Goal: Task Accomplishment & Management: Manage account settings

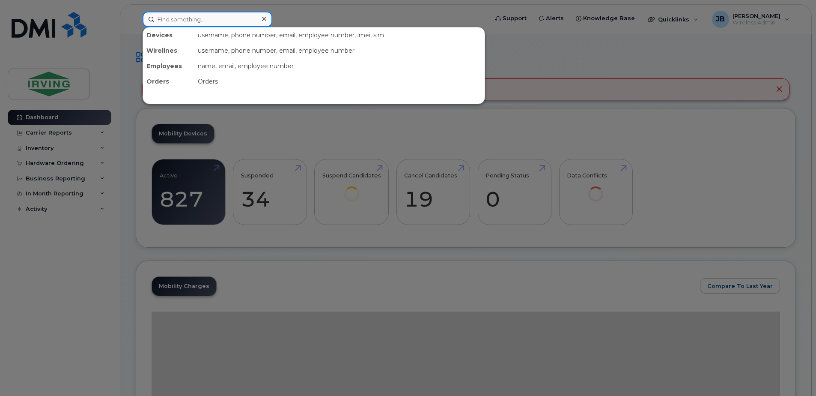
click at [185, 18] on input at bounding box center [208, 19] width 130 height 15
paste input "701-269-4568"
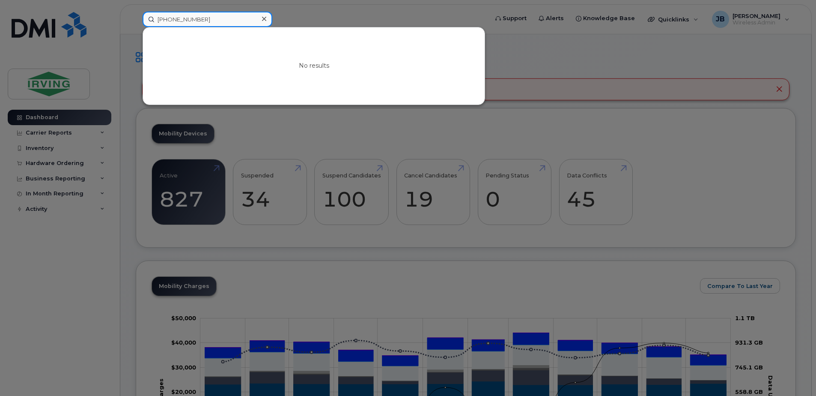
drag, startPoint x: 205, startPoint y: 21, endPoint x: 149, endPoint y: 19, distance: 56.1
click at [149, 19] on input "701-269-4568" at bounding box center [208, 19] width 130 height 15
paste input "506-381-8354"
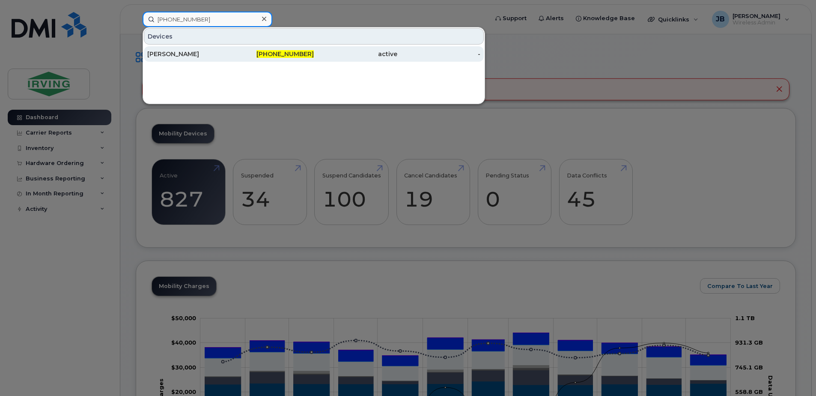
type input "506-381-8354"
click at [194, 55] on div "[PERSON_NAME]" at bounding box center [189, 54] width 84 height 9
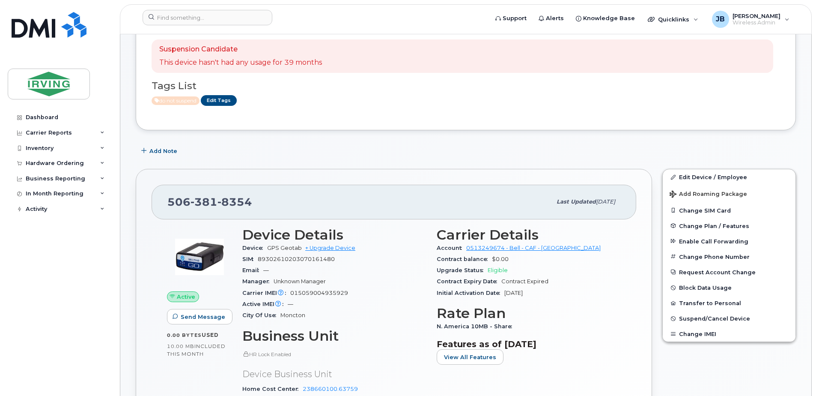
scroll to position [43, 0]
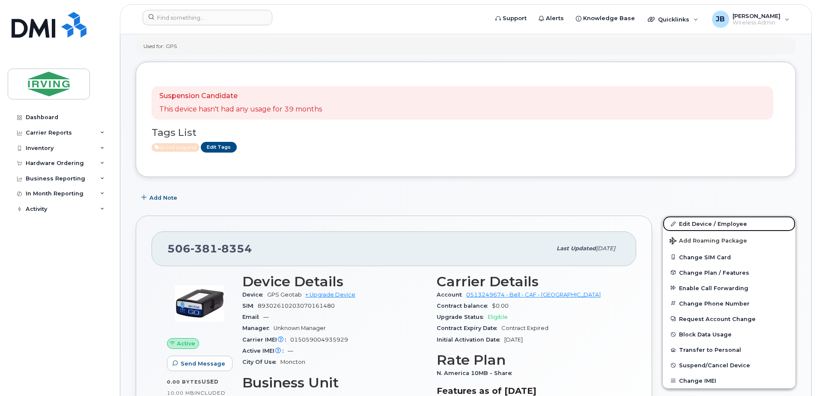
drag, startPoint x: 702, startPoint y: 223, endPoint x: 333, endPoint y: 178, distance: 372.4
click at [702, 223] on link "Edit Device / Employee" at bounding box center [729, 223] width 133 height 15
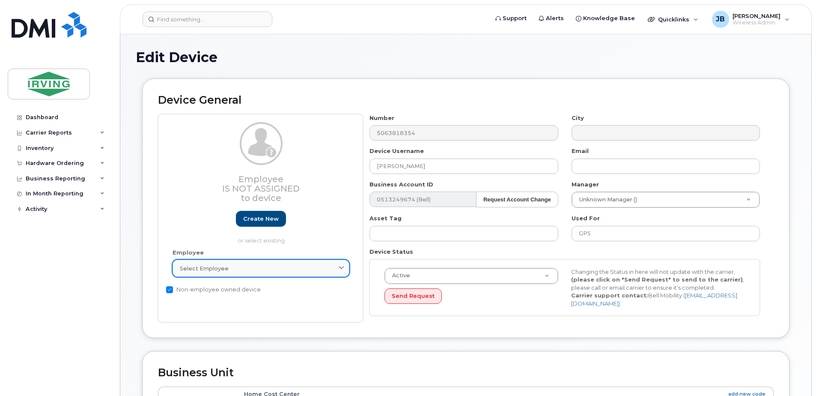
click at [341, 266] on icon at bounding box center [342, 269] width 6 height 6
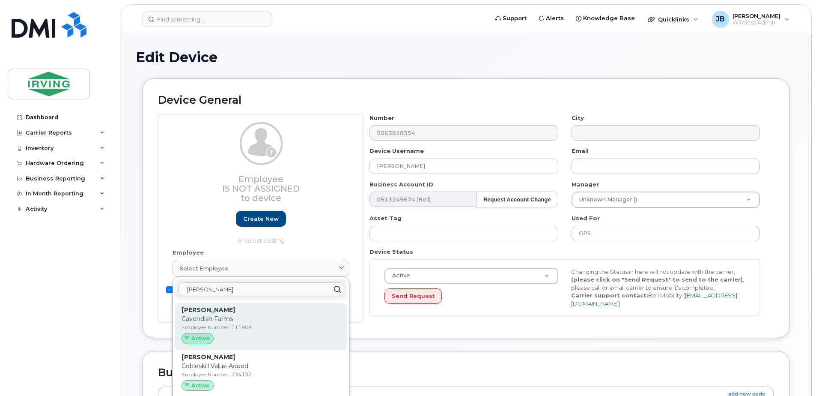
type input "karl k"
click at [198, 316] on p "Cavendish Farms" at bounding box center [261, 318] width 159 height 9
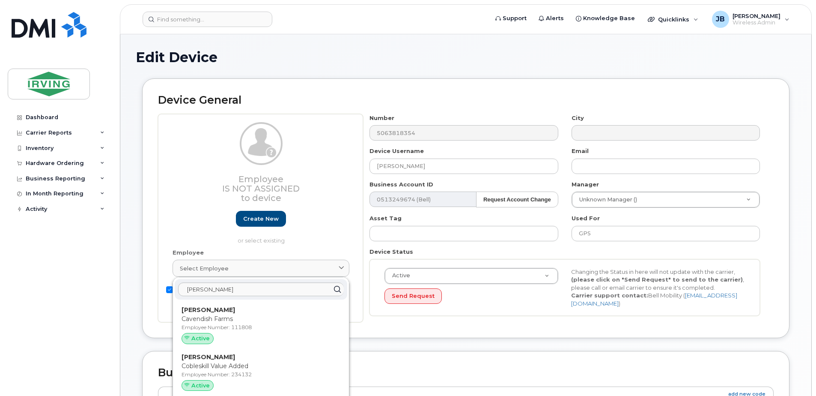
type input "111808"
type input "Karl Kirschenman"
type input "kirschenman.karl@cavendishfarms.com"
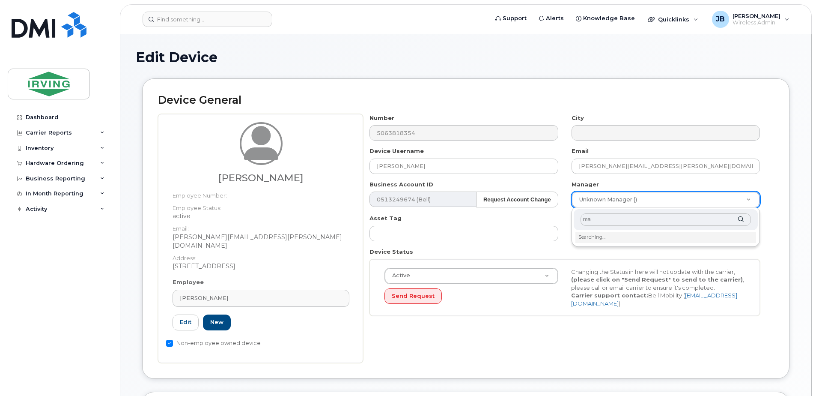
type input "m"
type input "urq"
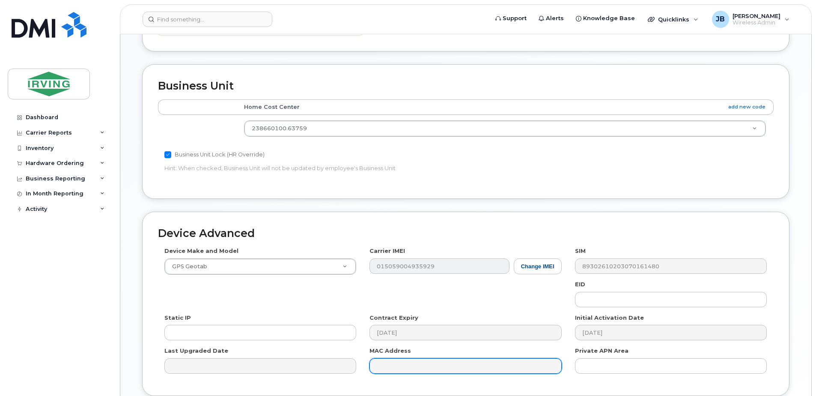
scroll to position [385, 0]
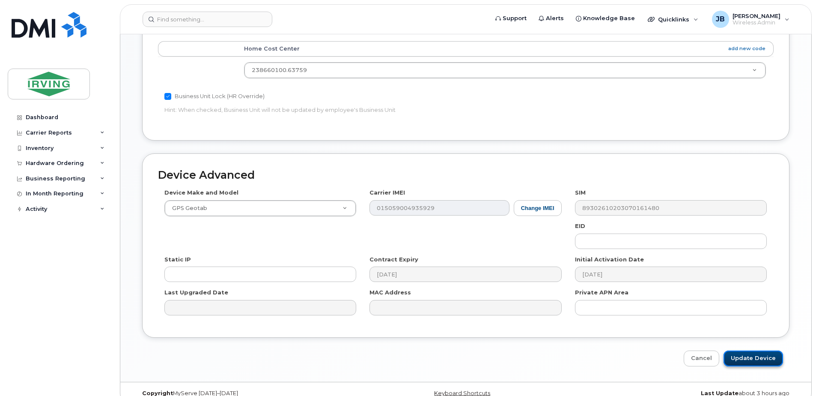
click at [768, 350] on input "Update Device" at bounding box center [754, 358] width 60 height 16
type input "Saving..."
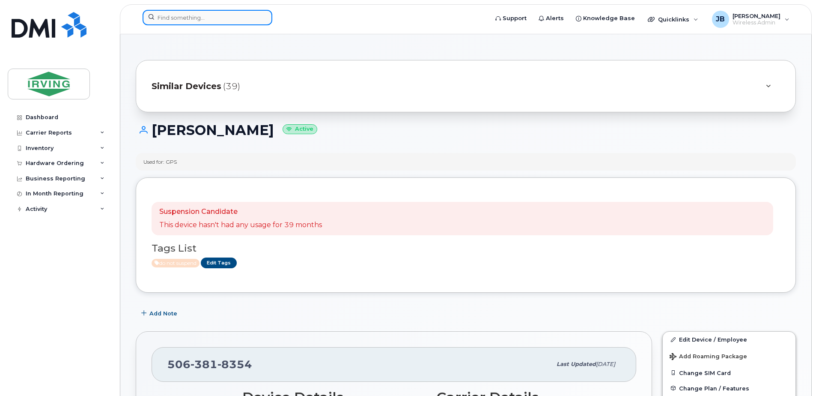
click at [213, 17] on input at bounding box center [208, 17] width 130 height 15
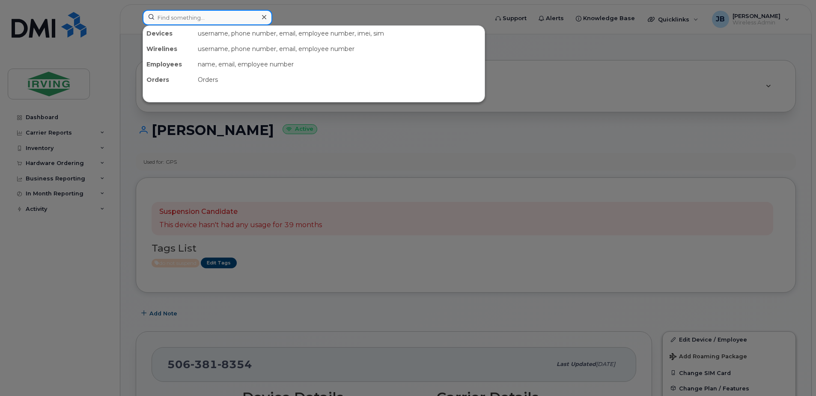
paste input "506-866-5140"
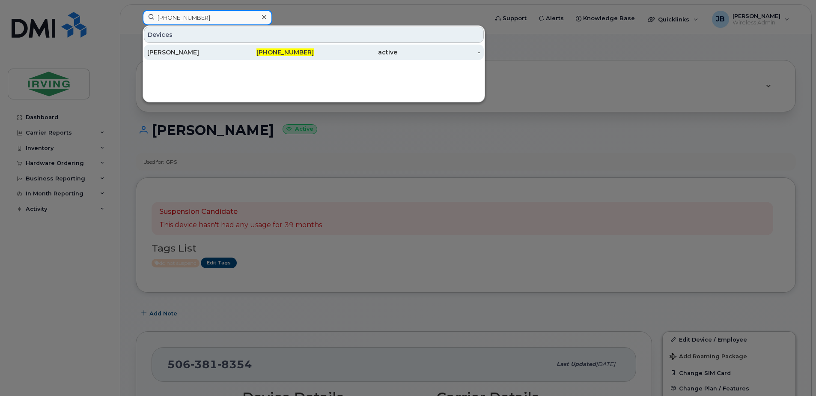
type input "506-866-5140"
click at [190, 52] on div "Perry Thompson" at bounding box center [189, 52] width 84 height 9
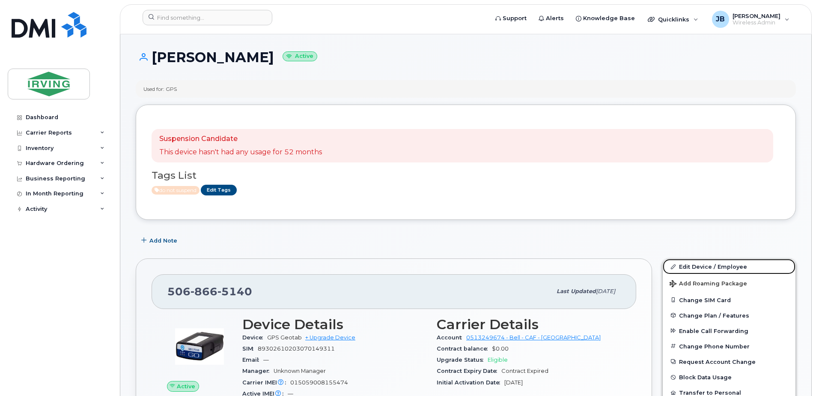
drag, startPoint x: 690, startPoint y: 266, endPoint x: 319, endPoint y: 238, distance: 372.8
click at [690, 266] on link "Edit Device / Employee" at bounding box center [729, 266] width 133 height 15
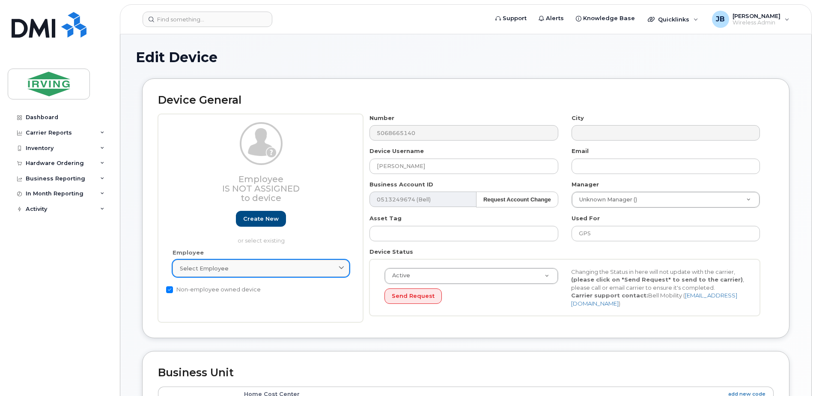
click at [245, 271] on div "Select employee" at bounding box center [261, 268] width 162 height 8
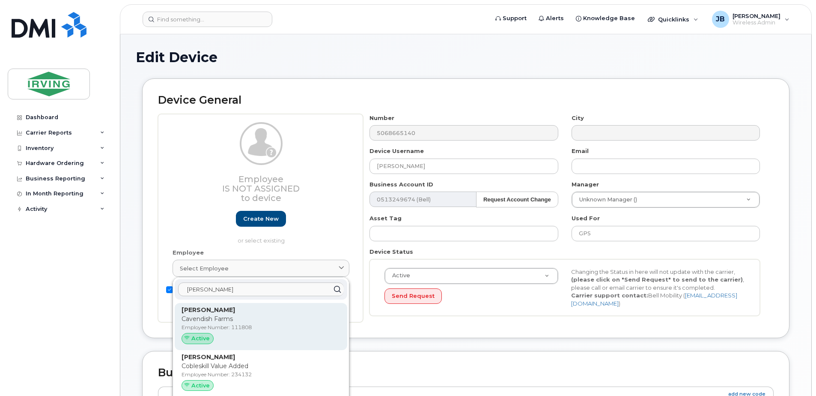
type input "karl k"
click at [205, 335] on span "Active" at bounding box center [200, 338] width 18 height 8
click at [200, 341] on span "Active" at bounding box center [200, 338] width 18 height 8
click at [214, 316] on p "Cavendish Farms" at bounding box center [261, 318] width 159 height 9
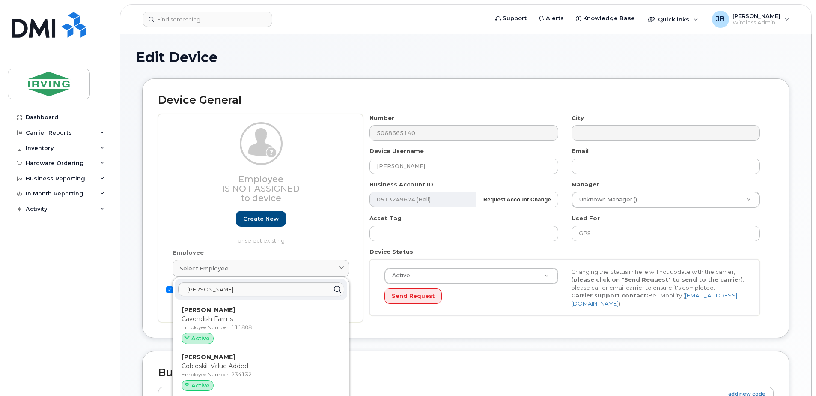
type input "111808"
type input "Karl Kirschenman"
type input "kirschenman.karl@cavendishfarms.com"
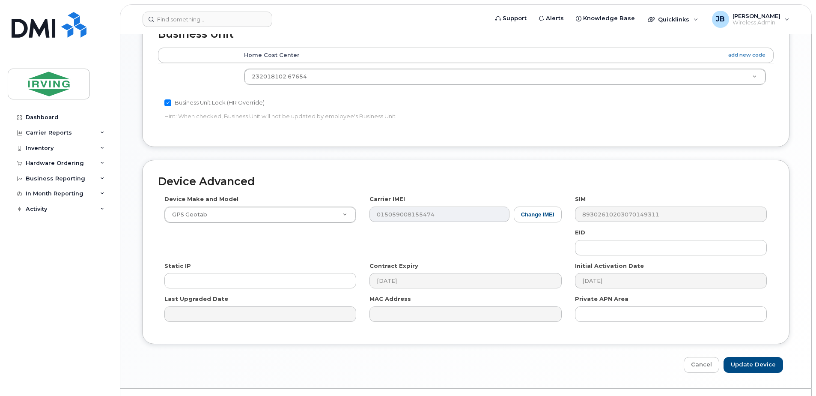
scroll to position [390, 0]
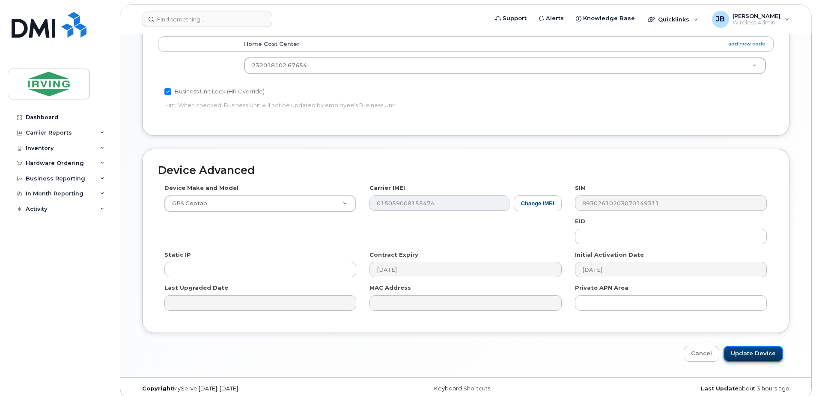
click at [754, 346] on input "Update Device" at bounding box center [754, 354] width 60 height 16
type input "Saving..."
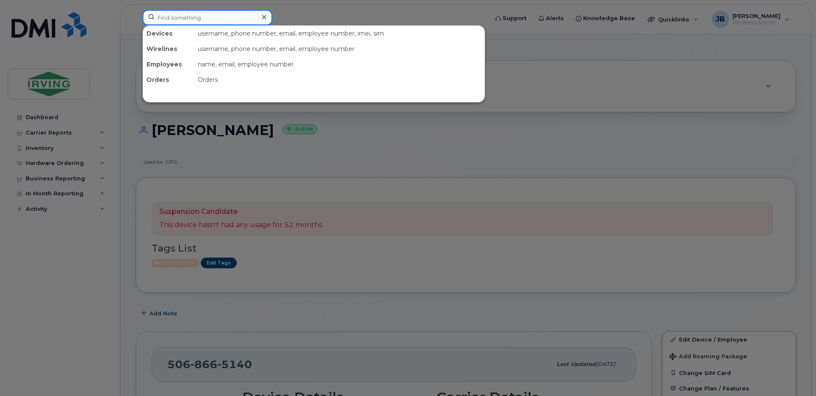
click at [196, 15] on input at bounding box center [208, 17] width 130 height 15
paste input "506-874-8141"
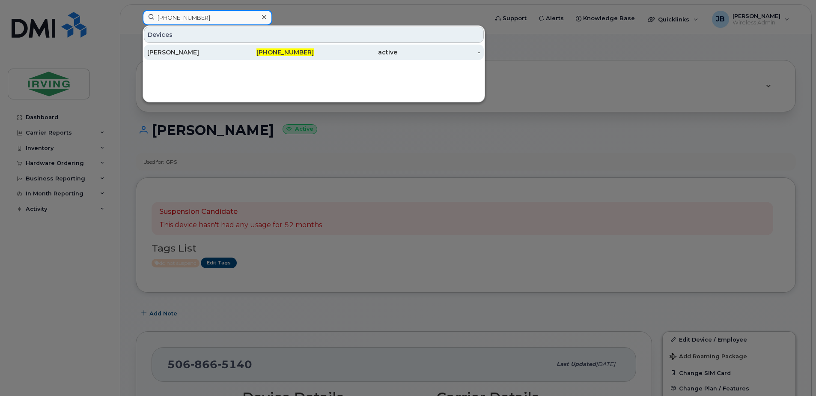
type input "506-874-8141"
click at [170, 53] on div "[PERSON_NAME]" at bounding box center [189, 52] width 84 height 9
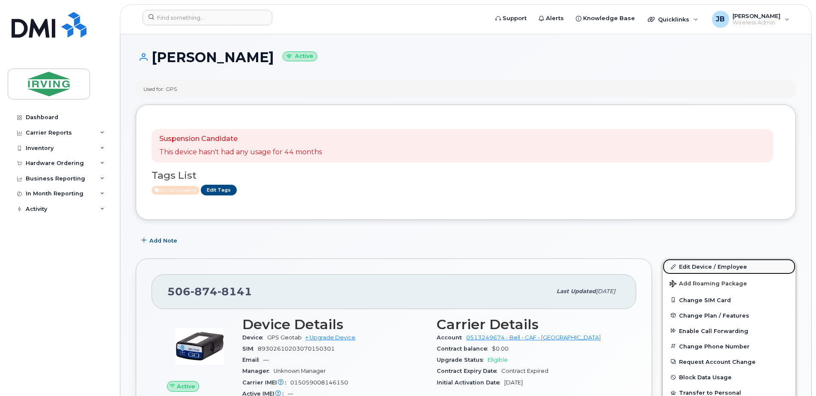
click at [696, 269] on link "Edit Device / Employee" at bounding box center [729, 266] width 133 height 15
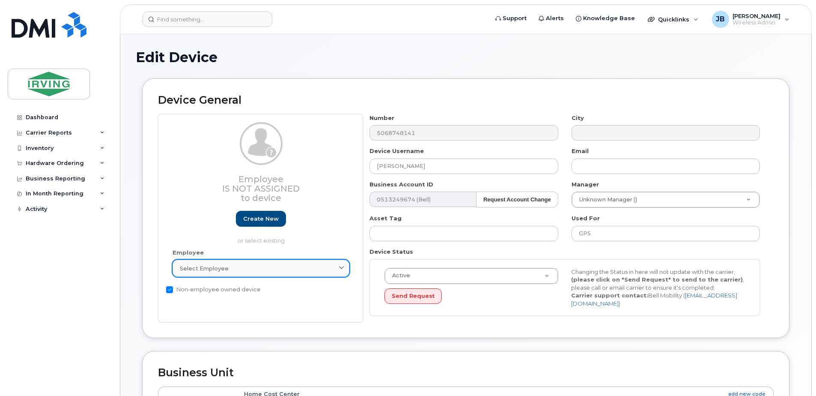
click at [243, 269] on div "Select employee" at bounding box center [261, 268] width 162 height 8
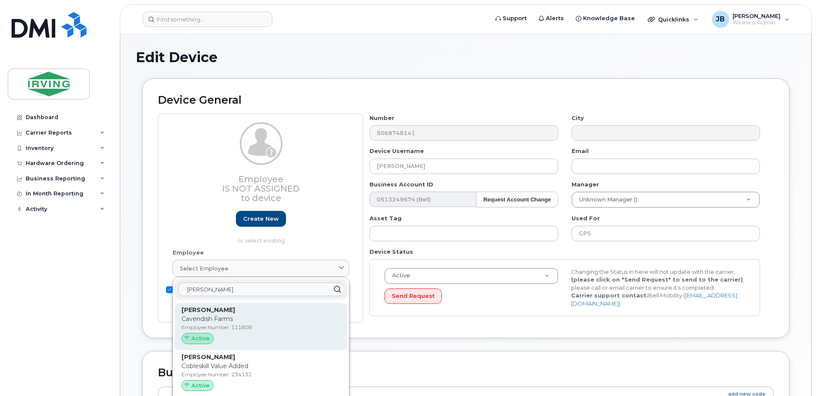
type input "karl k"
click at [197, 320] on p "Cavendish Farms" at bounding box center [261, 318] width 159 height 9
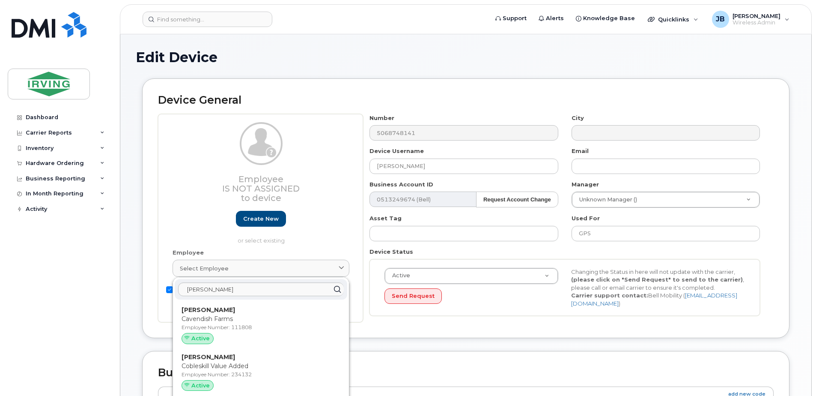
type input "111808"
type input "Karl Kirschenman"
type input "kirschenman.karl@cavendishfarms.com"
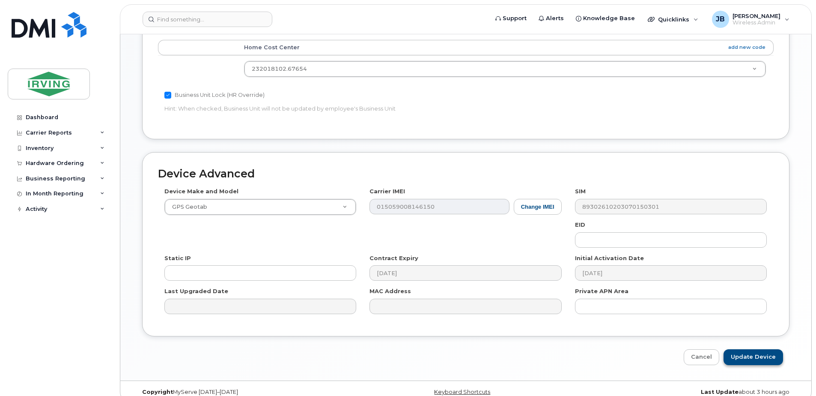
scroll to position [390, 0]
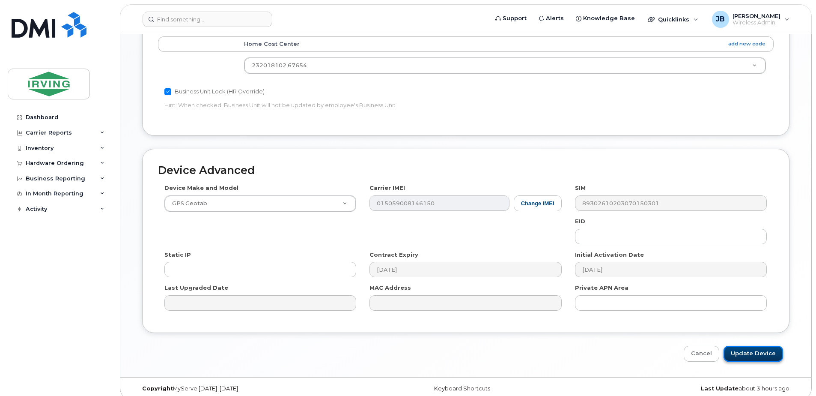
click at [755, 347] on input "Update Device" at bounding box center [754, 354] width 60 height 16
type input "Saving..."
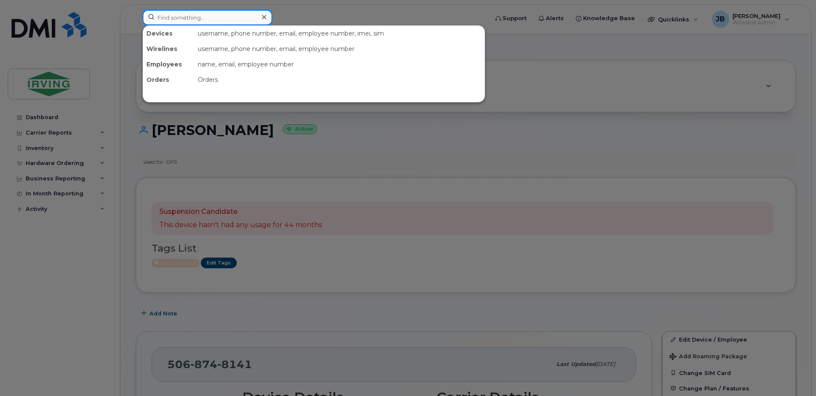
click at [182, 20] on input at bounding box center [208, 17] width 130 height 15
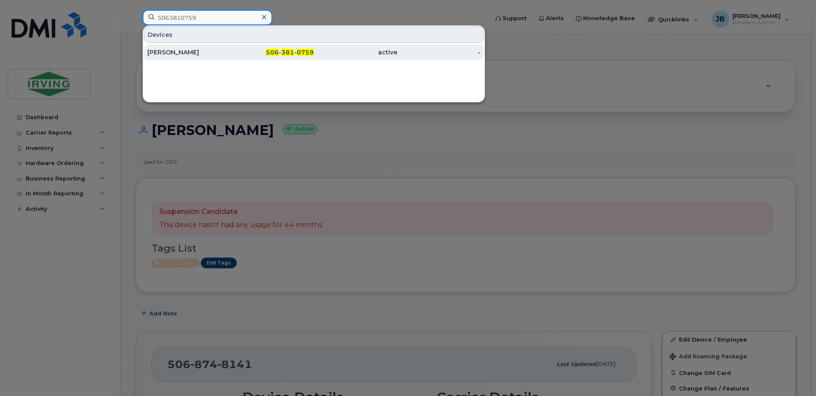
type input "5063810759"
click at [185, 53] on div "[PERSON_NAME]" at bounding box center [189, 52] width 84 height 9
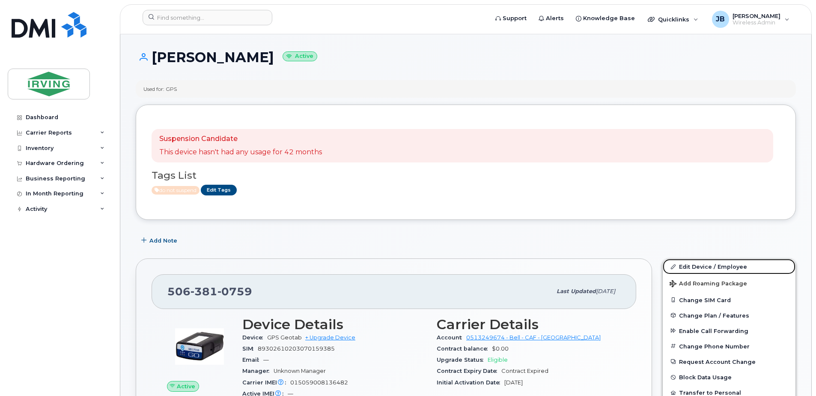
drag, startPoint x: 697, startPoint y: 266, endPoint x: 675, endPoint y: 251, distance: 26.5
click at [697, 266] on link "Edit Device / Employee" at bounding box center [729, 266] width 133 height 15
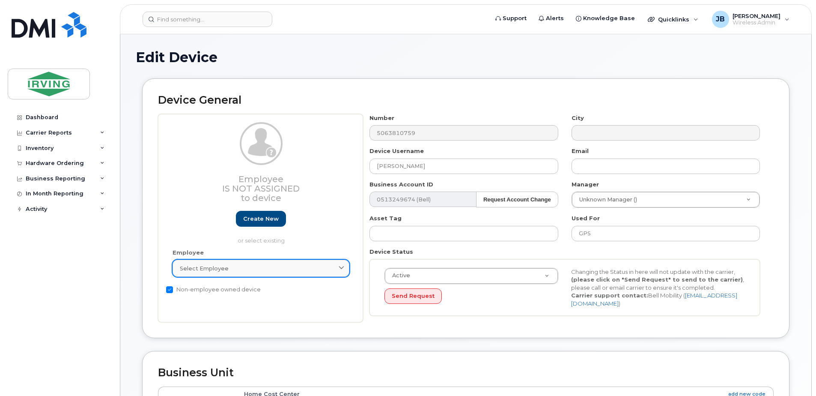
click at [243, 272] on div "Select employee" at bounding box center [261, 268] width 162 height 8
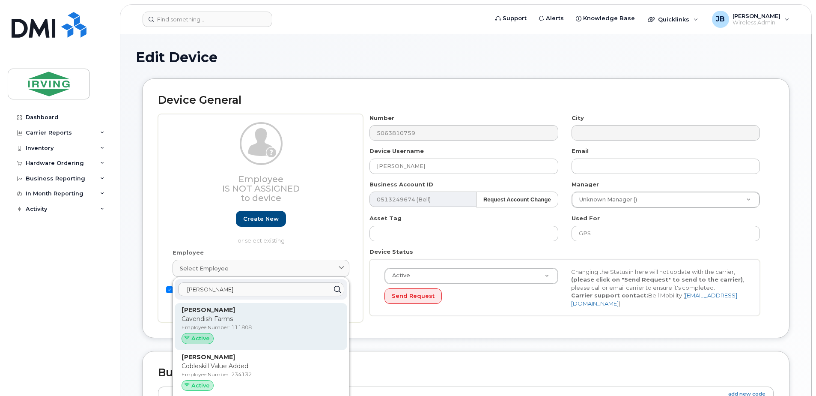
type input "karl k"
click at [201, 327] on p "Employee Number: 111808" at bounding box center [261, 327] width 159 height 8
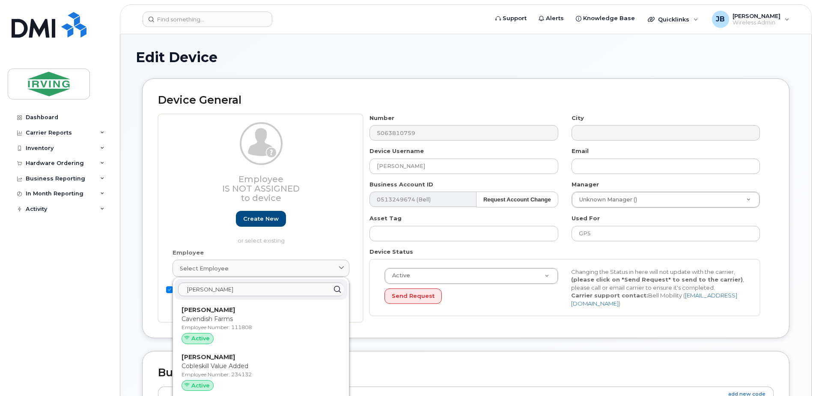
type input "111808"
type input "[PERSON_NAME]"
type input "[PERSON_NAME][EMAIL_ADDRESS][PERSON_NAME][DOMAIN_NAME]"
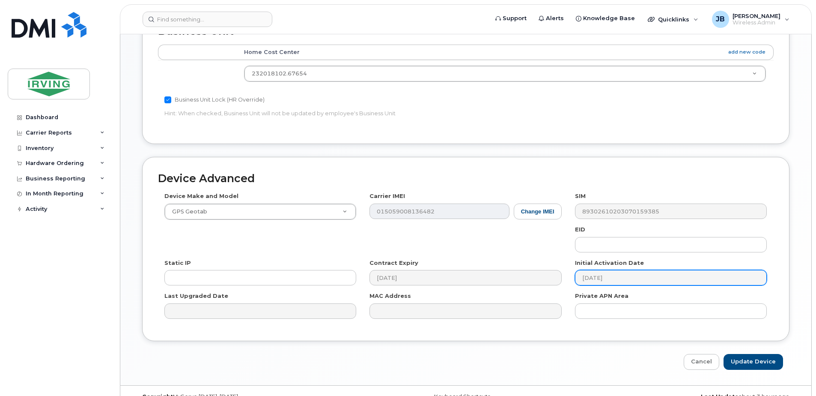
scroll to position [390, 0]
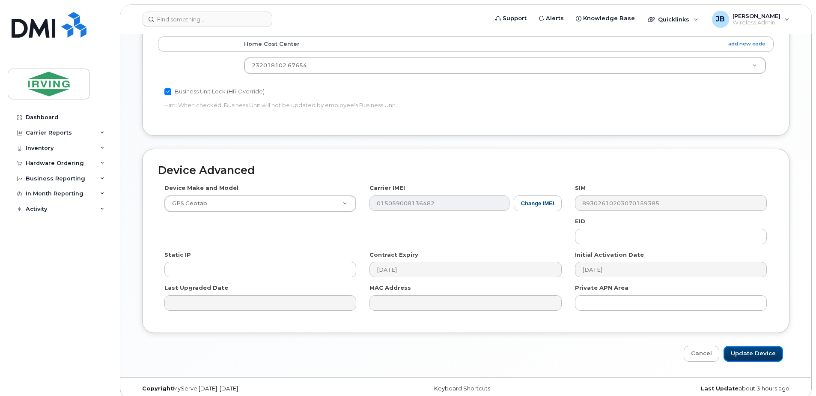
click at [768, 347] on input "Update Device" at bounding box center [754, 354] width 60 height 16
type input "Saving..."
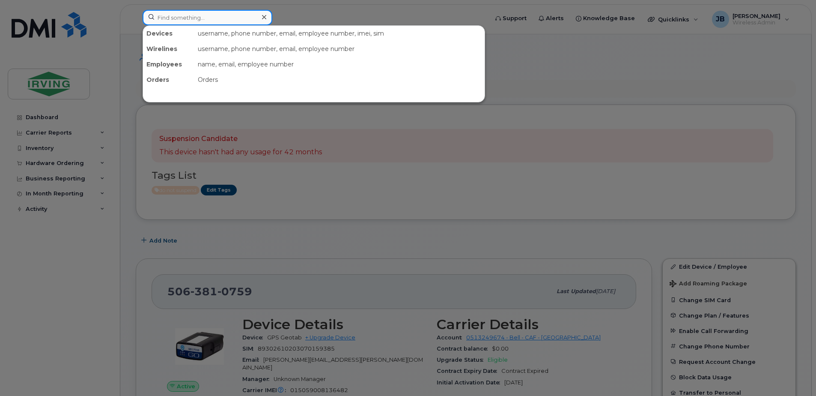
click at [201, 20] on input at bounding box center [208, 17] width 130 height 15
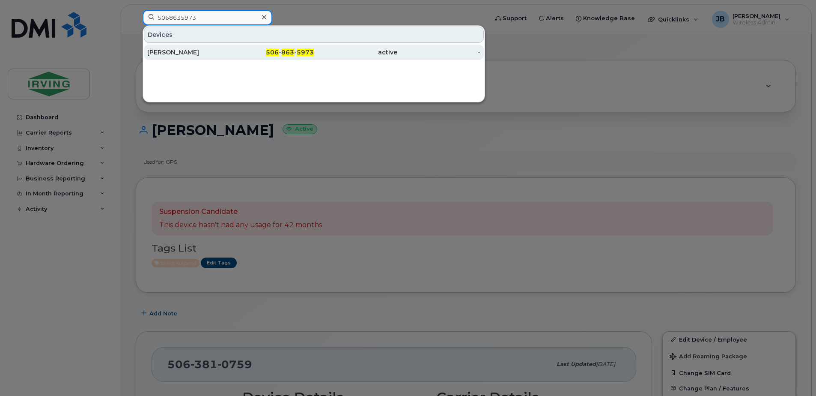
type input "5068635973"
click at [182, 52] on div "[PERSON_NAME]" at bounding box center [189, 52] width 84 height 9
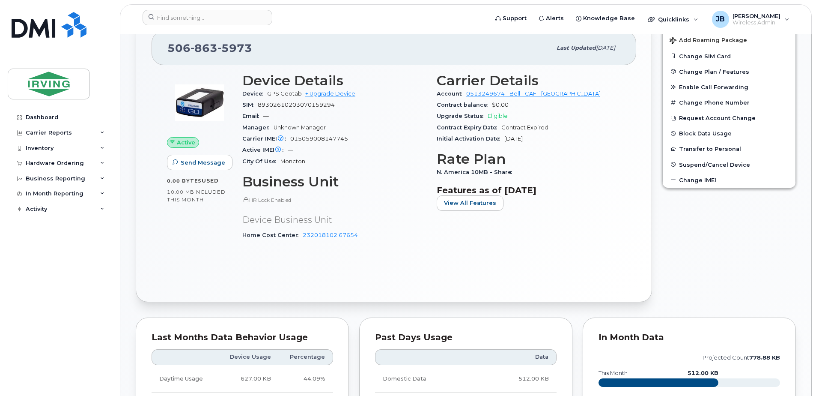
scroll to position [43, 0]
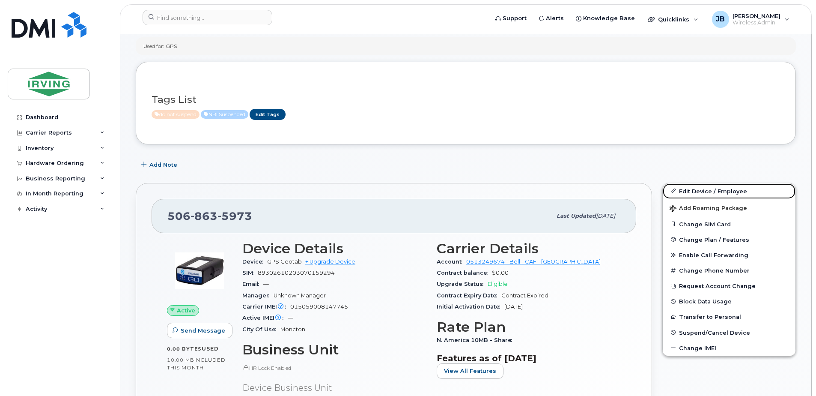
drag, startPoint x: 713, startPoint y: 190, endPoint x: 542, endPoint y: 195, distance: 171.4
click at [713, 190] on link "Edit Device / Employee" at bounding box center [729, 190] width 133 height 15
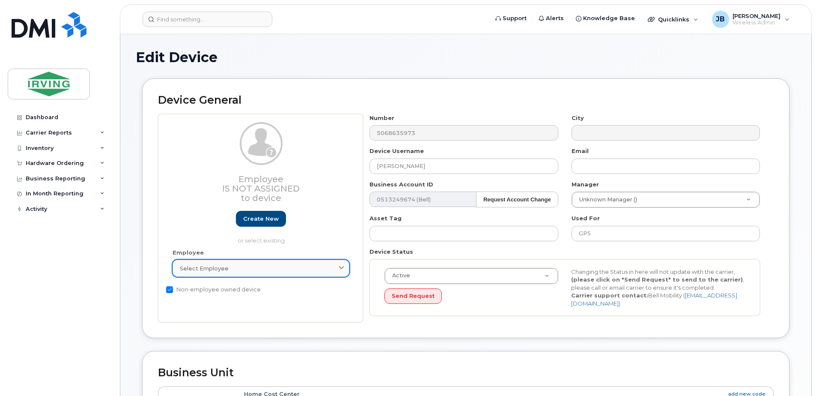
click at [218, 270] on span "Select employee" at bounding box center [204, 268] width 49 height 8
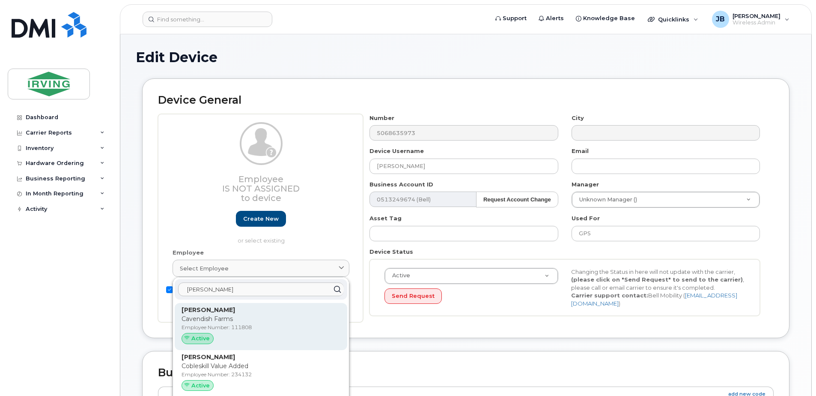
type input "karl k"
click at [200, 325] on p "Employee Number: 111808" at bounding box center [261, 327] width 159 height 8
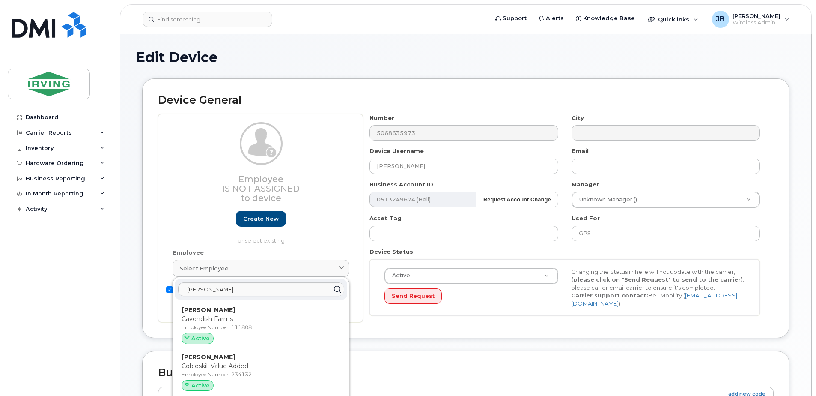
type input "111808"
type input "[PERSON_NAME]"
type input "[PERSON_NAME][EMAIL_ADDRESS][PERSON_NAME][DOMAIN_NAME]"
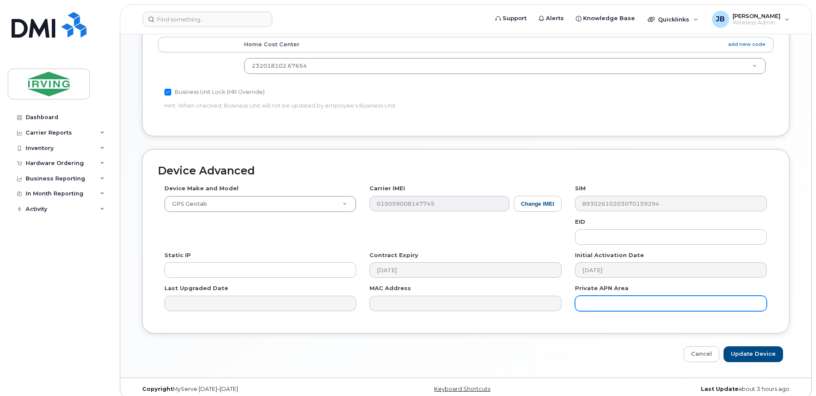
scroll to position [390, 0]
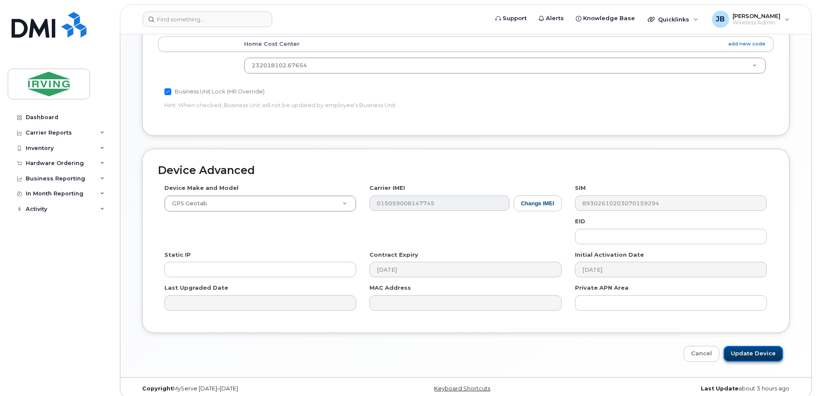
click at [751, 346] on input "Update Device" at bounding box center [754, 354] width 60 height 16
type input "Saving..."
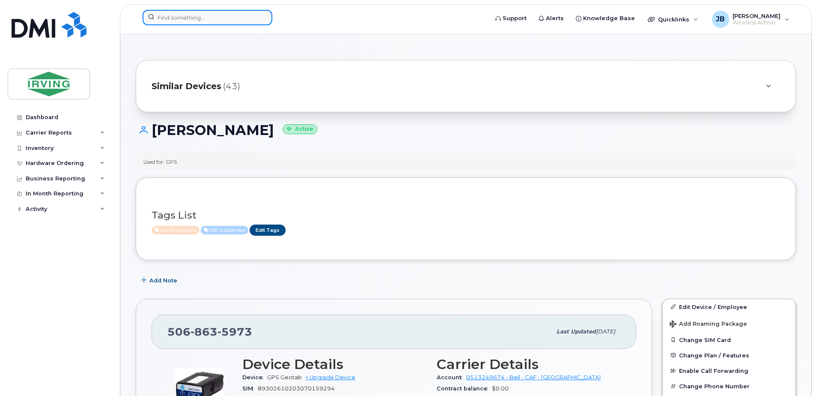
click at [181, 14] on input at bounding box center [208, 17] width 130 height 15
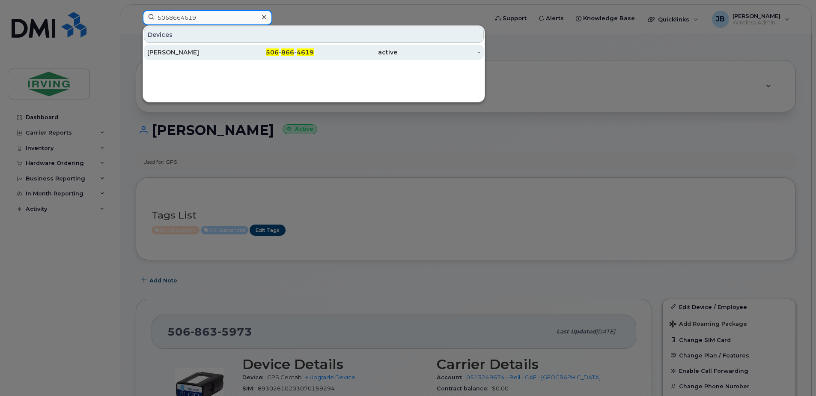
type input "5068664619"
click at [179, 53] on div "[PERSON_NAME]" at bounding box center [189, 52] width 84 height 9
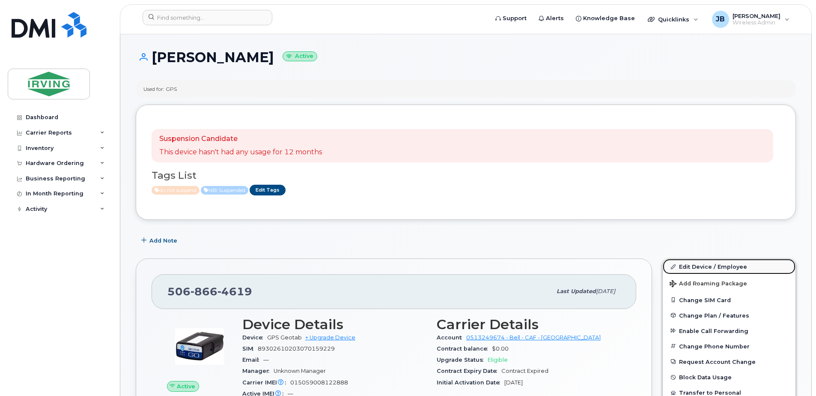
click at [691, 265] on link "Edit Device / Employee" at bounding box center [729, 266] width 133 height 15
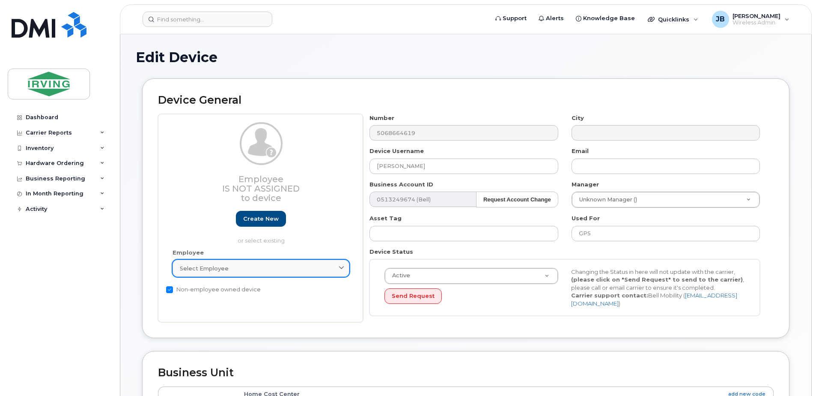
click at [224, 269] on span "Select employee" at bounding box center [204, 268] width 49 height 8
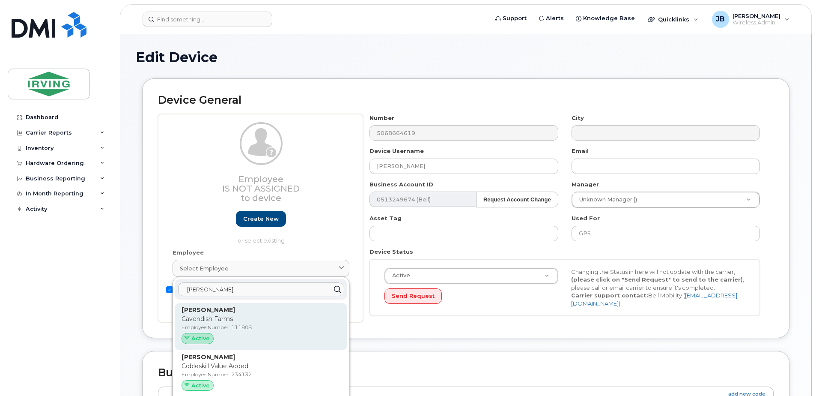
type input "karl k"
click at [203, 316] on p "Cavendish Farms" at bounding box center [261, 318] width 159 height 9
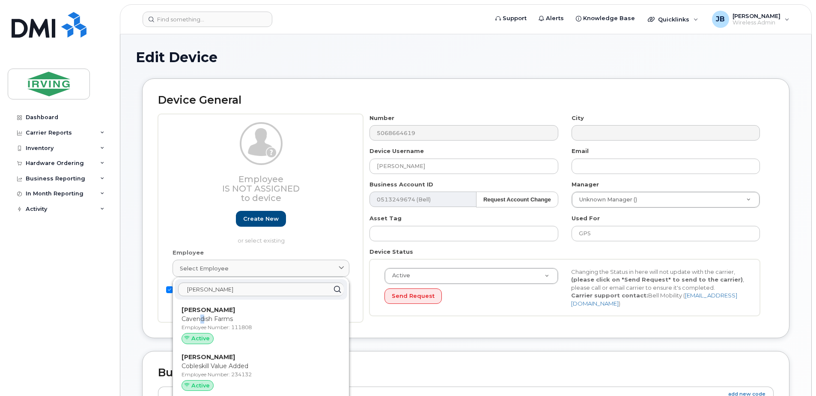
type input "111808"
type input "Karl Kirschenman"
type input "kirschenman.karl@cavendishfarms.com"
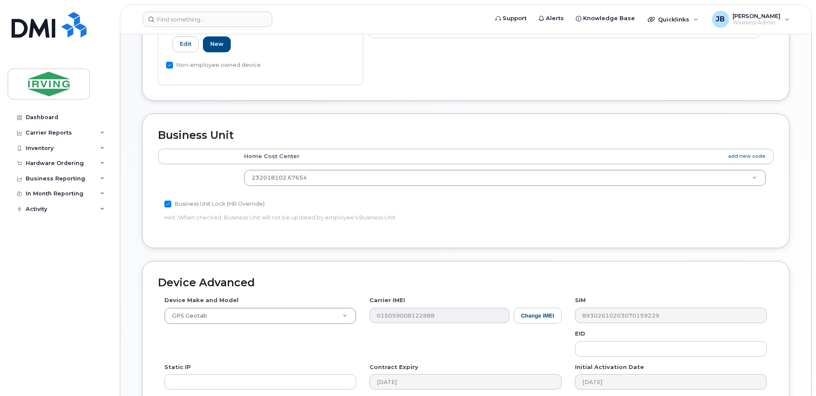
scroll to position [390, 0]
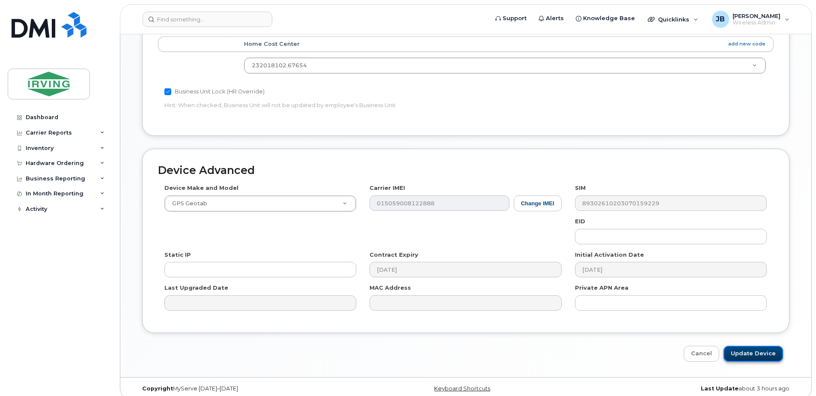
click at [761, 347] on input "Update Device" at bounding box center [754, 354] width 60 height 16
type input "Saving..."
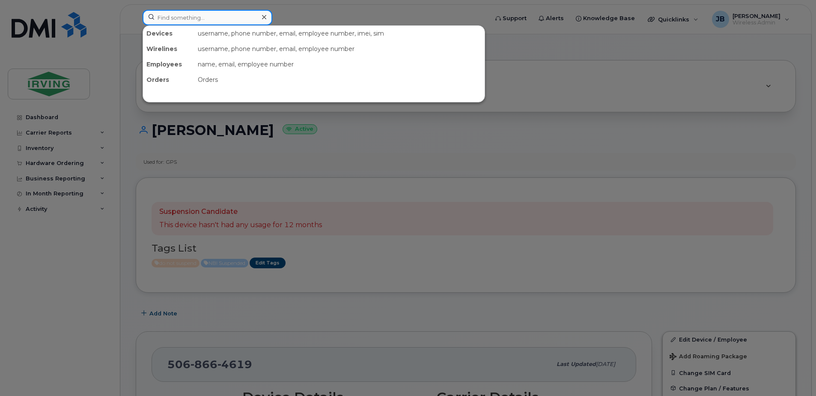
click at [187, 18] on input at bounding box center [208, 17] width 130 height 15
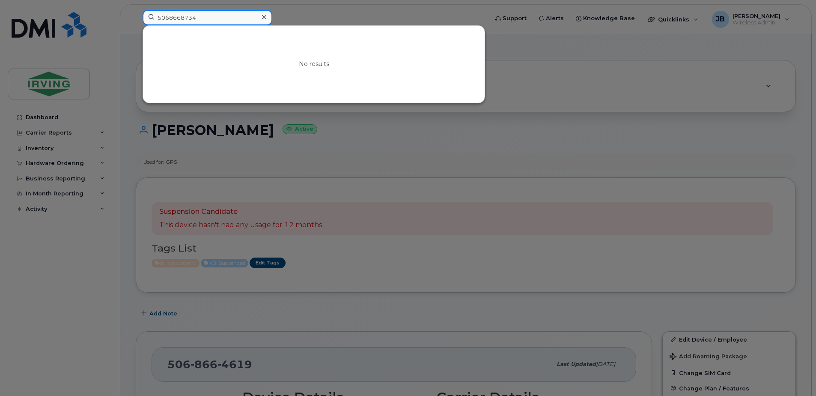
drag, startPoint x: 197, startPoint y: 17, endPoint x: 131, endPoint y: 18, distance: 66.0
click at [136, 18] on div "5068668734 No results" at bounding box center [313, 19] width 354 height 19
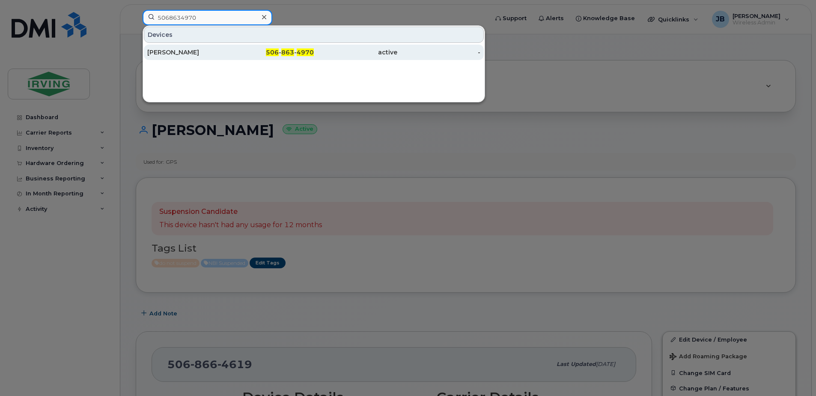
type input "5068634970"
click at [170, 54] on div "[PERSON_NAME]" at bounding box center [189, 52] width 84 height 9
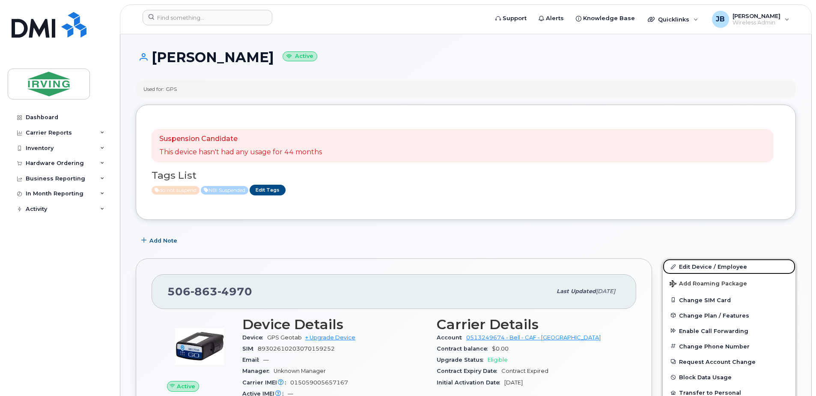
drag, startPoint x: 689, startPoint y: 268, endPoint x: 630, endPoint y: 273, distance: 58.5
click at [689, 268] on link "Edit Device / Employee" at bounding box center [729, 266] width 133 height 15
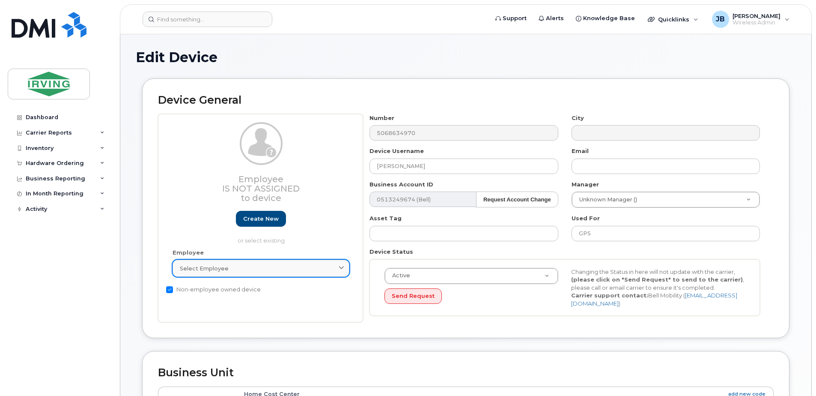
click at [257, 263] on link "Select employee" at bounding box center [261, 268] width 177 height 17
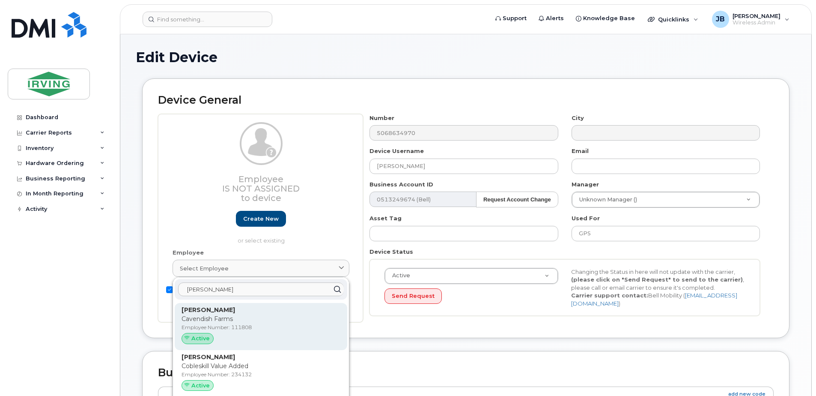
type input "karl k"
click at [204, 331] on p "Employee Number: 111808" at bounding box center [261, 327] width 159 height 8
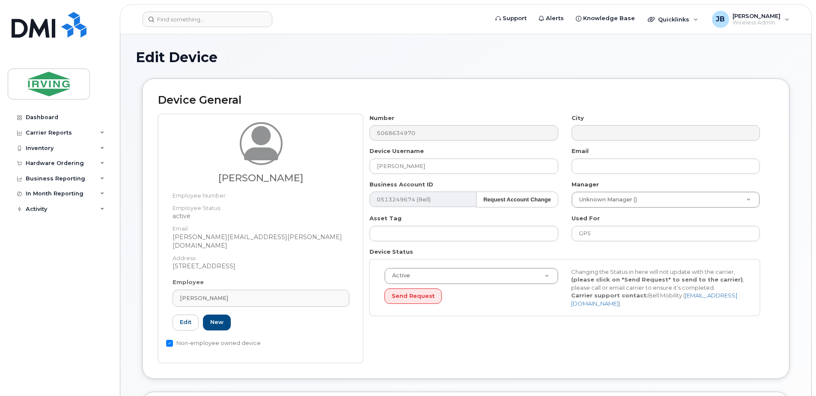
type input "111808"
type input "Karl Kirschenman"
type input "kirschenman.karl@cavendishfarms.com"
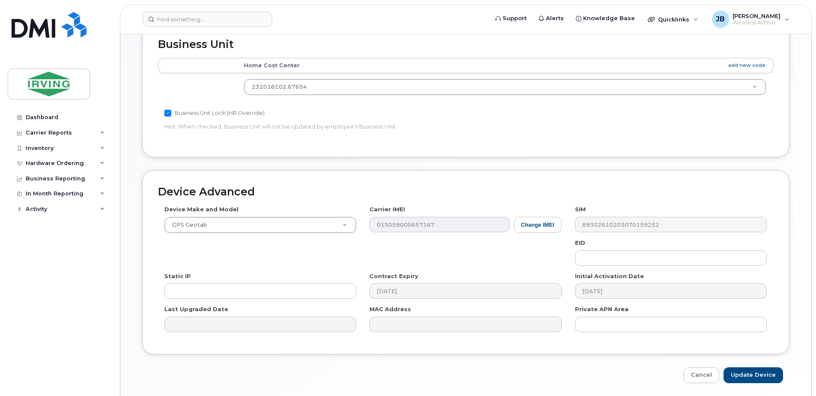
scroll to position [390, 0]
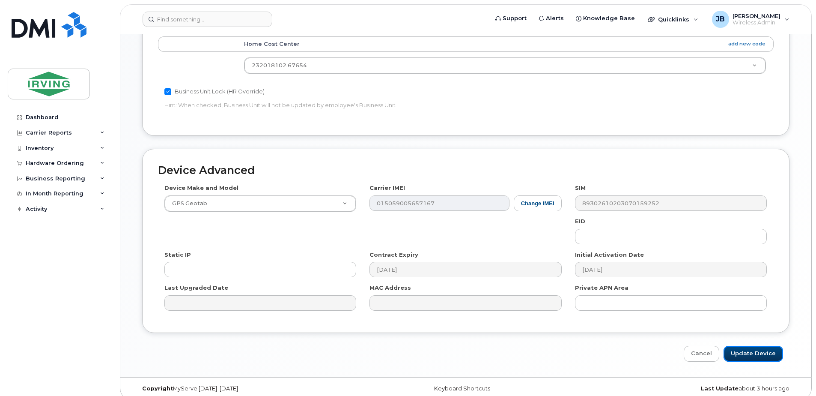
drag, startPoint x: 768, startPoint y: 347, endPoint x: 687, endPoint y: 318, distance: 86.2
click at [768, 347] on input "Update Device" at bounding box center [754, 354] width 60 height 16
type input "Saving..."
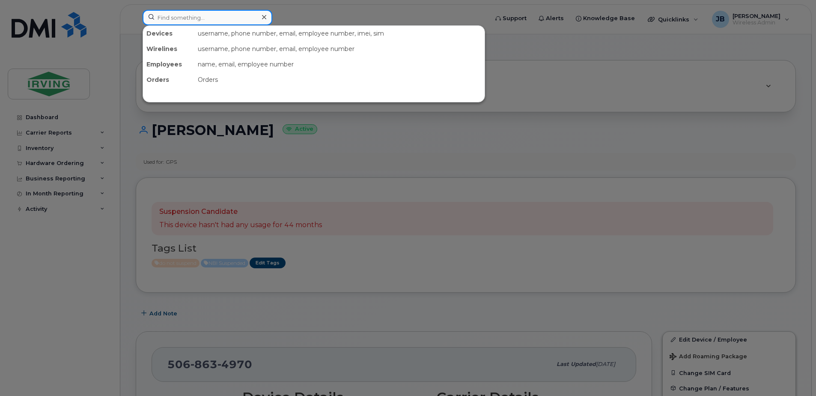
click at [224, 20] on input at bounding box center [208, 17] width 130 height 15
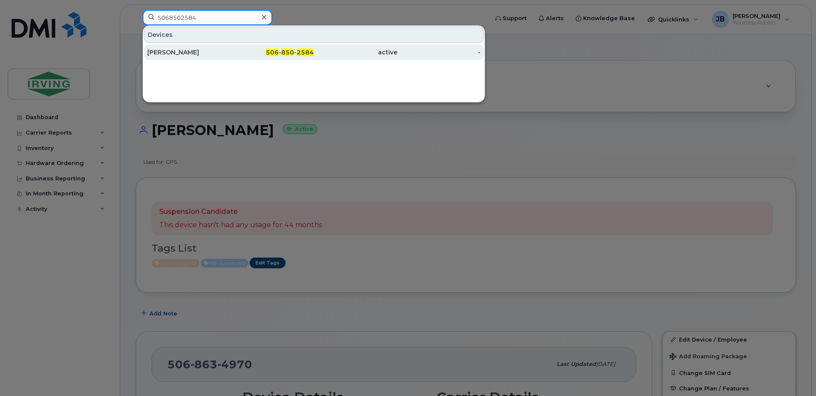
type input "5068502584"
click at [180, 55] on div "[PERSON_NAME]" at bounding box center [189, 52] width 84 height 9
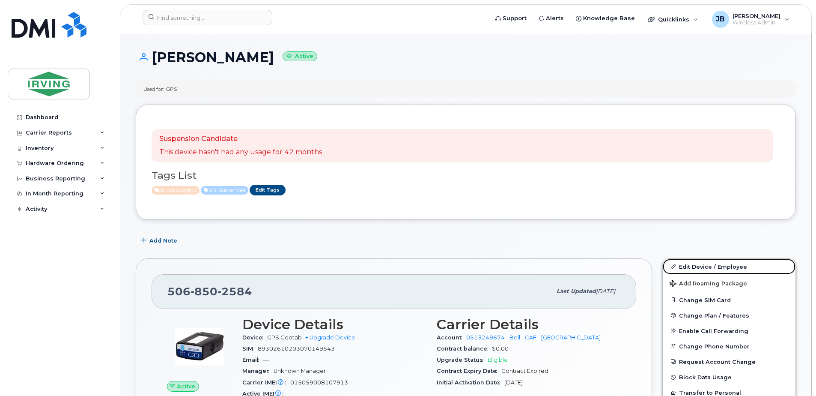
drag, startPoint x: 705, startPoint y: 265, endPoint x: 490, endPoint y: 233, distance: 217.8
click at [705, 264] on link "Edit Device / Employee" at bounding box center [729, 266] width 133 height 15
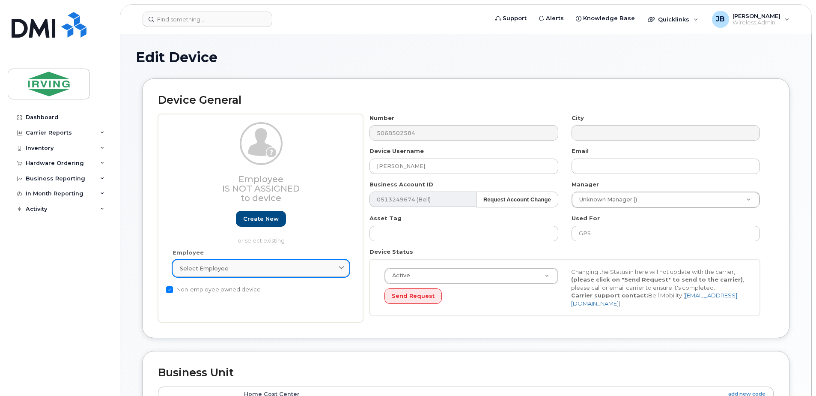
click at [209, 270] on span "Select employee" at bounding box center [204, 268] width 49 height 8
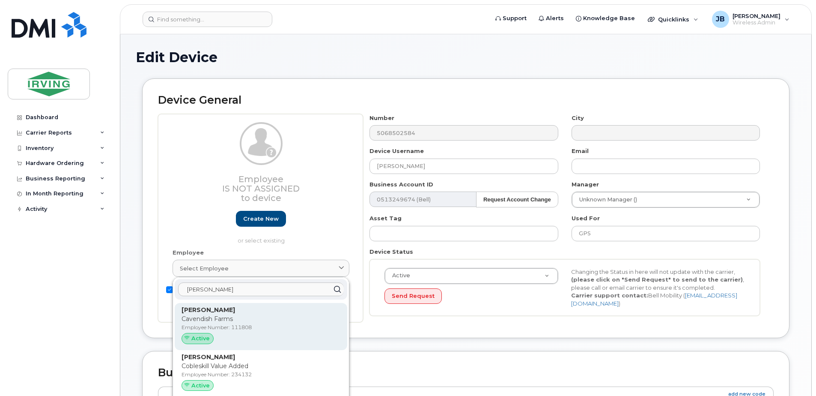
type input "karl k"
click at [201, 323] on p "Cavendish Farms" at bounding box center [261, 318] width 159 height 9
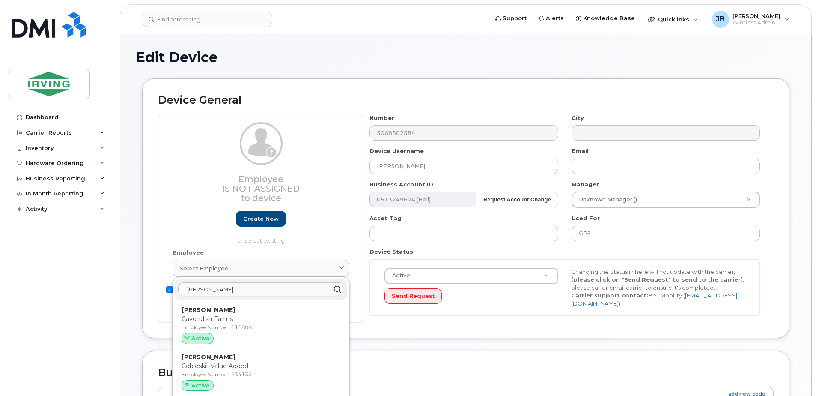
type input "111808"
type input "Karl Kirschenman"
type input "kirschenman.karl@cavendishfarms.com"
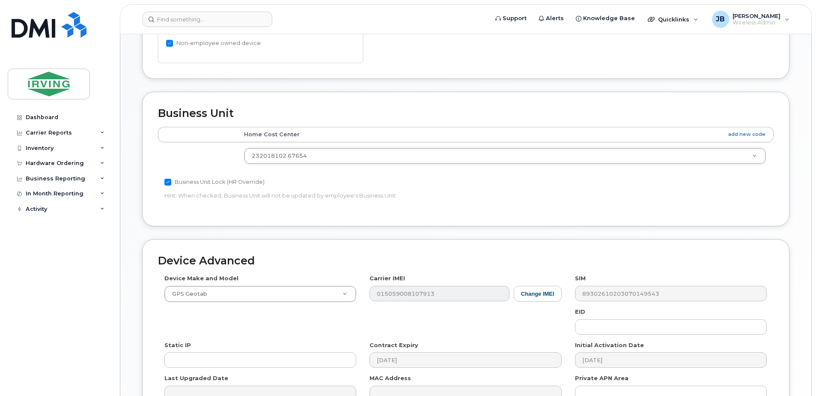
scroll to position [390, 0]
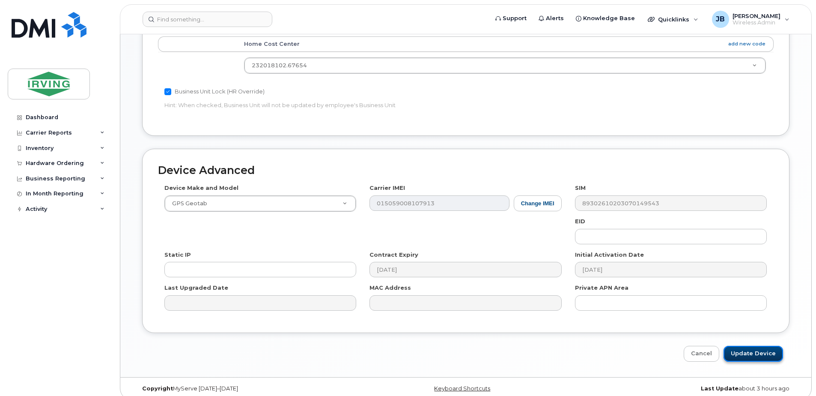
drag, startPoint x: 759, startPoint y: 346, endPoint x: 763, endPoint y: 339, distance: 7.9
click at [759, 346] on input "Update Device" at bounding box center [754, 354] width 60 height 16
type input "Saving..."
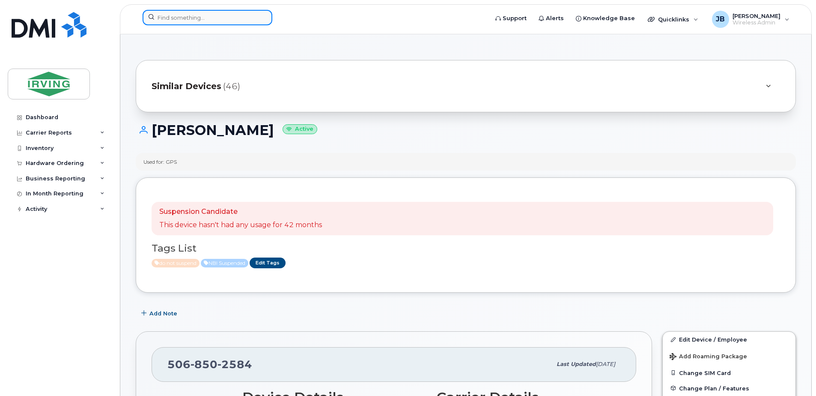
click at [220, 16] on input at bounding box center [208, 17] width 130 height 15
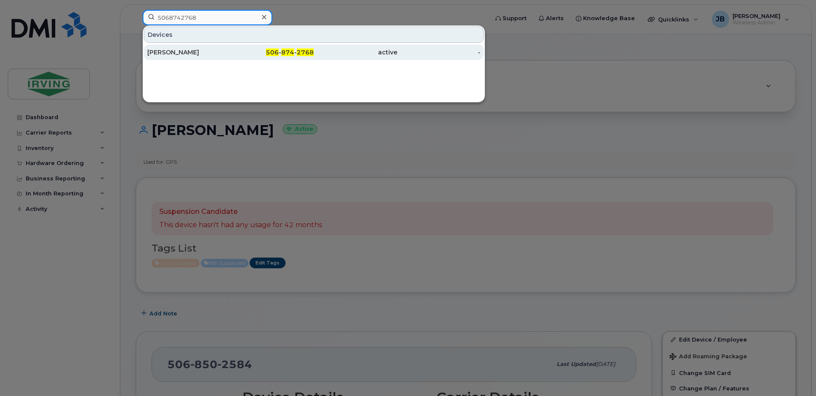
type input "5068742768"
click at [192, 52] on div "[PERSON_NAME]" at bounding box center [189, 52] width 84 height 9
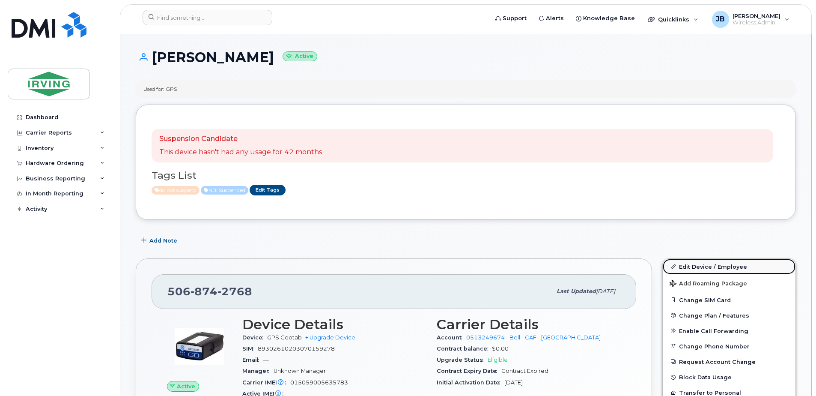
click at [708, 268] on link "Edit Device / Employee" at bounding box center [729, 266] width 133 height 15
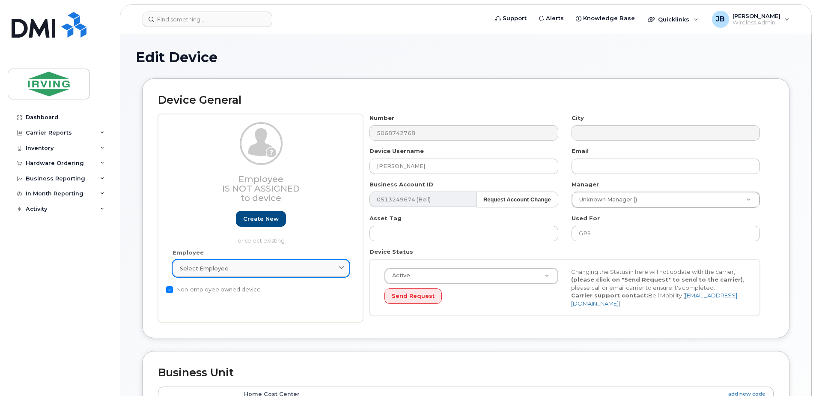
click at [221, 266] on span "Select employee" at bounding box center [204, 268] width 49 height 8
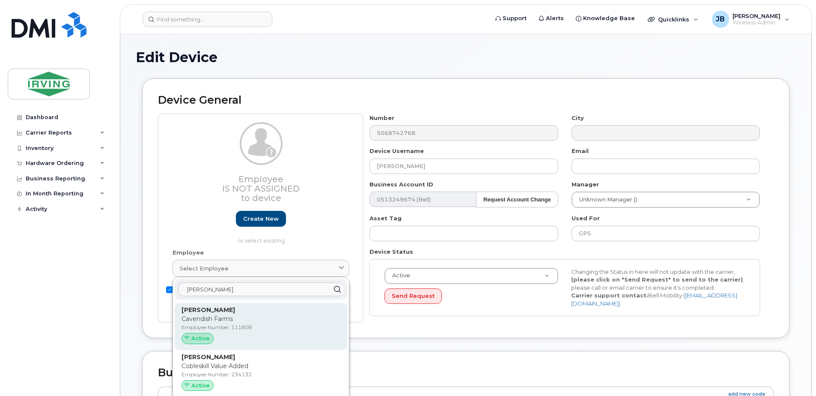
type input "karl k"
click at [214, 319] on p "Cavendish Farms" at bounding box center [261, 318] width 159 height 9
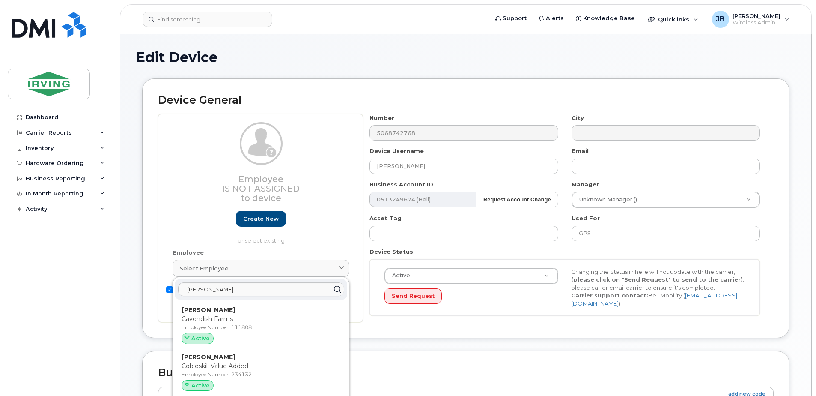
type input "111808"
type input "[PERSON_NAME]"
type input "[PERSON_NAME][EMAIL_ADDRESS][PERSON_NAME][DOMAIN_NAME]"
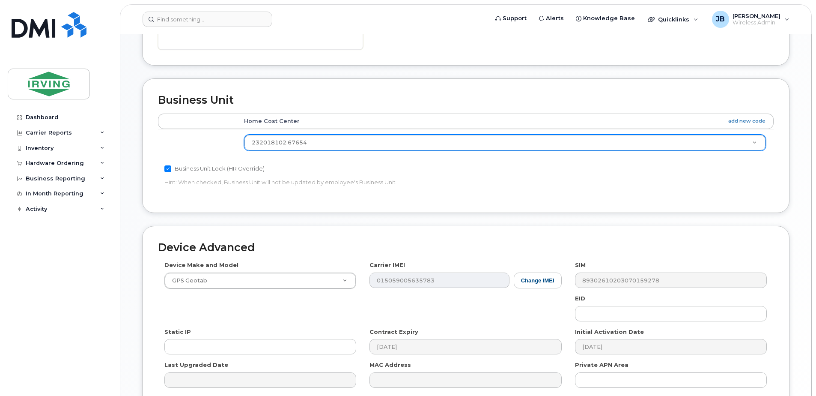
scroll to position [390, 0]
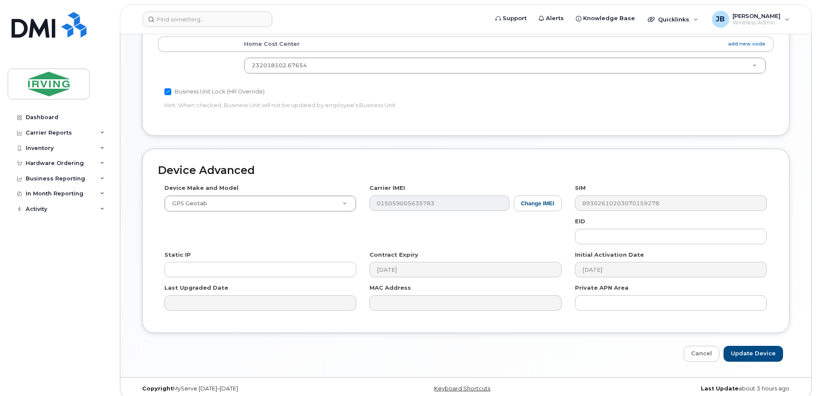
click at [614, 346] on div "Cancel Update Device" at bounding box center [466, 354] width 648 height 16
click at [634, 347] on div "Cancel Update Device" at bounding box center [466, 354] width 648 height 16
click at [762, 346] on input "Update Device" at bounding box center [754, 354] width 60 height 16
type input "Saving..."
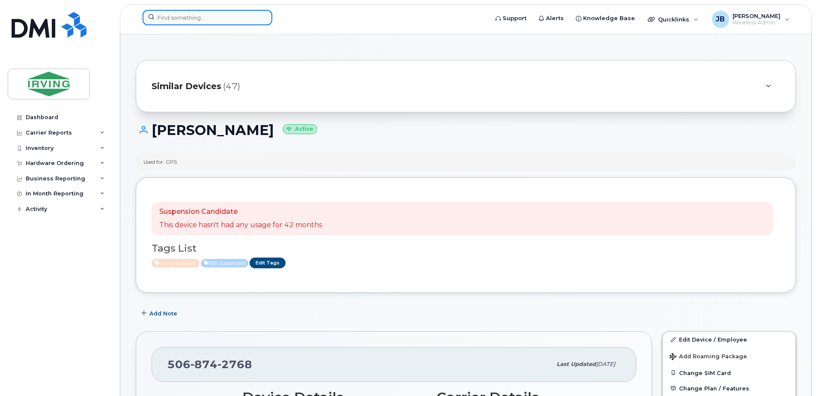
click at [194, 19] on input at bounding box center [208, 17] width 130 height 15
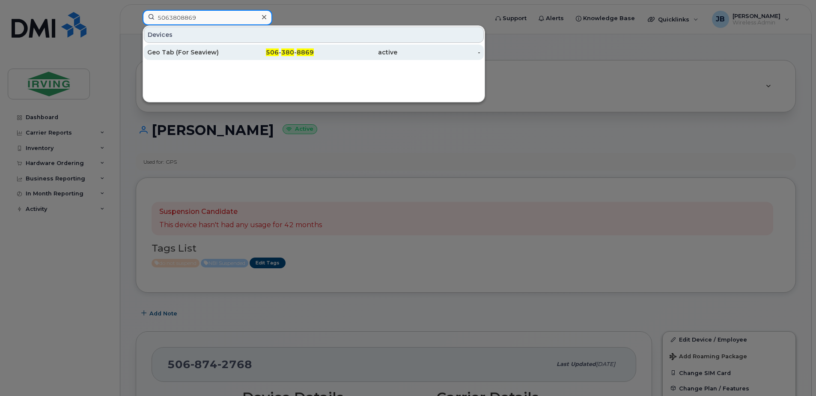
type input "5063808869"
click at [189, 53] on div "Geo Tab (For Seaview)" at bounding box center [189, 52] width 84 height 9
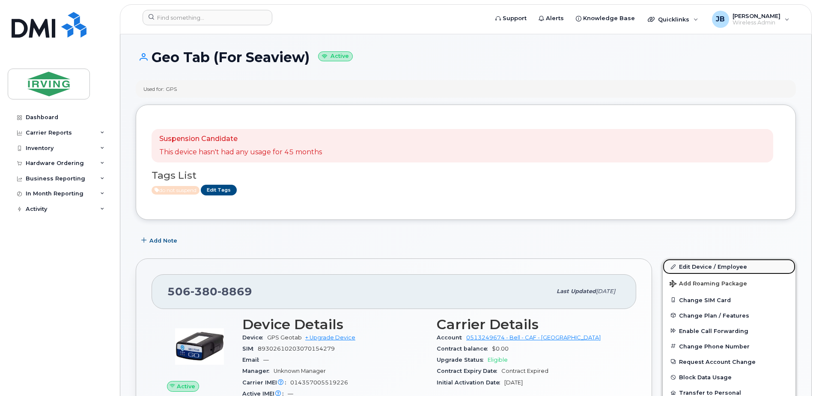
click at [688, 265] on link "Edit Device / Employee" at bounding box center [729, 266] width 133 height 15
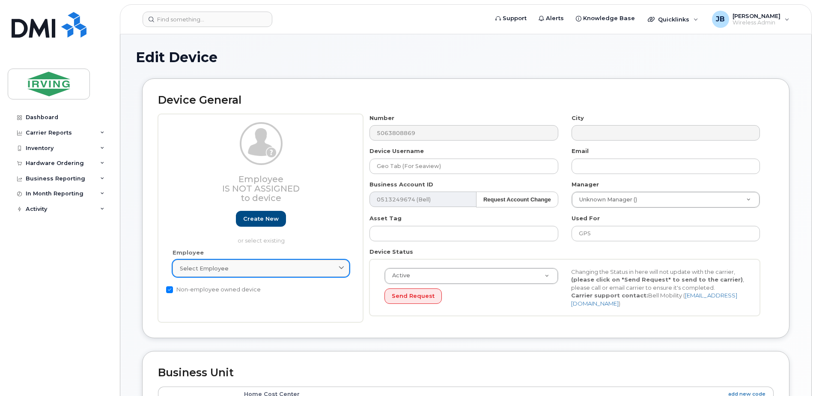
click at [209, 268] on span "Select employee" at bounding box center [204, 268] width 49 height 8
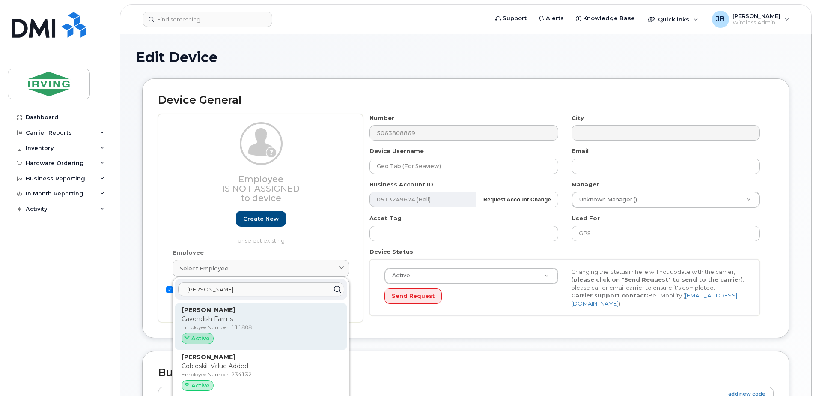
type input "karl k"
click at [193, 318] on p "Cavendish Farms" at bounding box center [261, 318] width 159 height 9
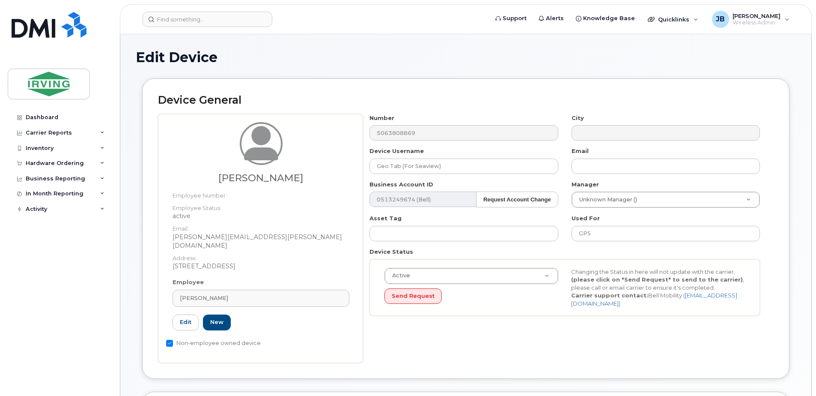
type input "111808"
type input "[PERSON_NAME]"
type input "kirschenman.karl@cavendishfarms.com"
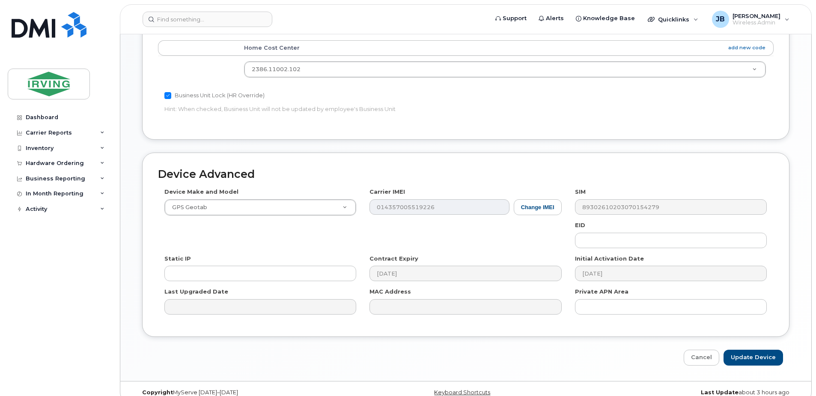
scroll to position [390, 0]
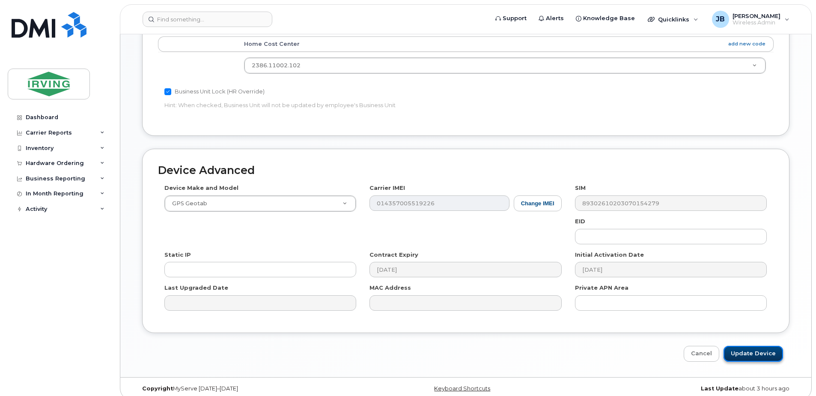
click at [759, 349] on input "Update Device" at bounding box center [754, 354] width 60 height 16
type input "Saving..."
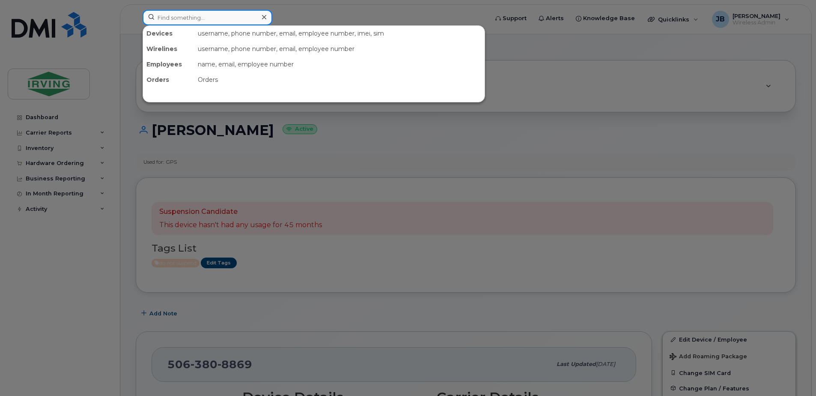
click at [190, 20] on input at bounding box center [208, 17] width 130 height 15
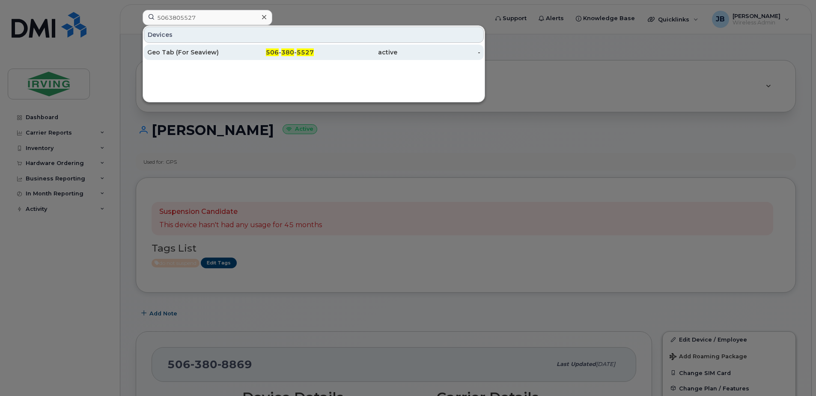
click at [183, 50] on div "Geo Tab (For Seaview)" at bounding box center [189, 52] width 84 height 9
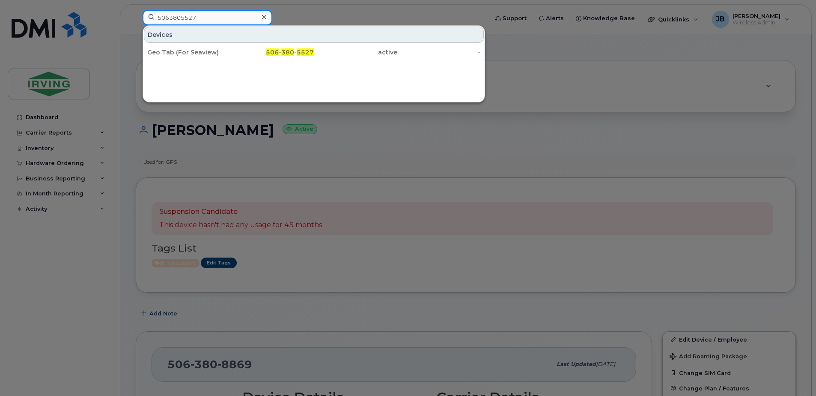
drag, startPoint x: 207, startPoint y: 19, endPoint x: 134, endPoint y: 18, distance: 72.8
click at [136, 18] on div "5063805527 Devices Geo Tab (For Seaview) 506 - 380 - 5527 active -" at bounding box center [313, 19] width 354 height 19
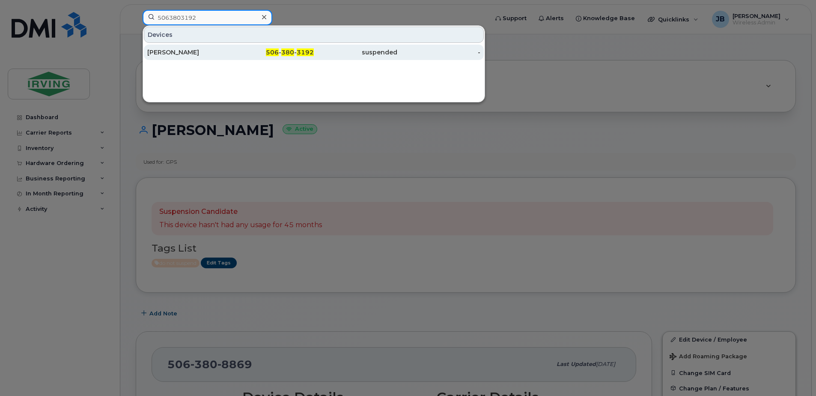
type input "5063803192"
click at [168, 52] on div "[PERSON_NAME]" at bounding box center [189, 52] width 84 height 9
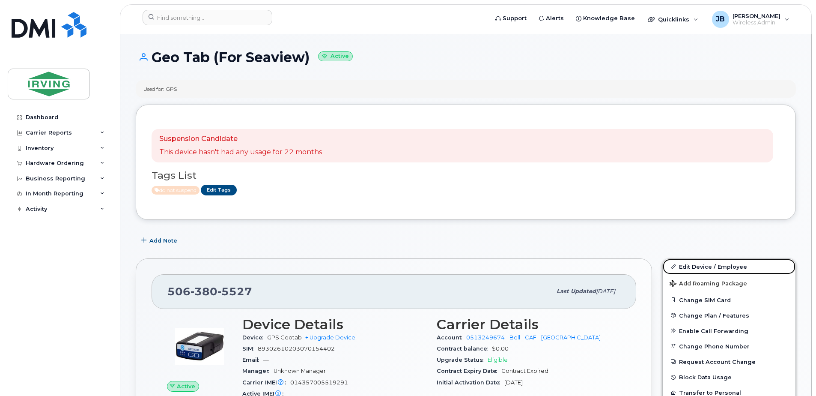
drag, startPoint x: 695, startPoint y: 266, endPoint x: 526, endPoint y: 263, distance: 169.2
click at [695, 266] on link "Edit Device / Employee" at bounding box center [729, 266] width 133 height 15
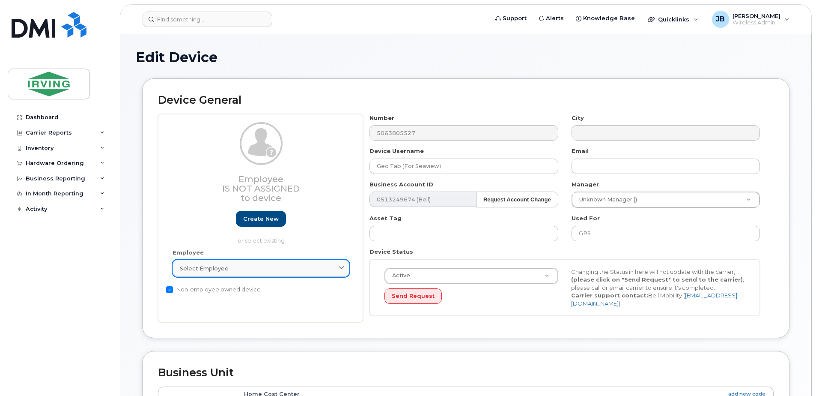
click at [237, 271] on div "Select employee" at bounding box center [261, 268] width 162 height 8
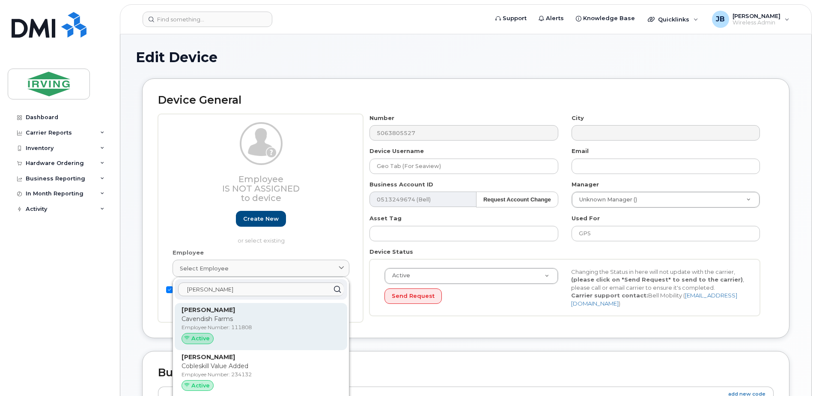
type input "karl k"
click at [219, 317] on p "Cavendish Farms" at bounding box center [261, 318] width 159 height 9
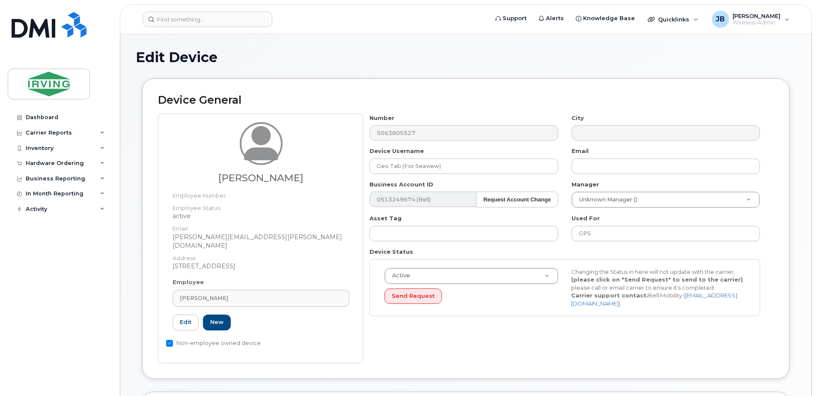
type input "111808"
type input "Karl Kirschenman"
type input "kirschenman.karl@cavendishfarms.com"
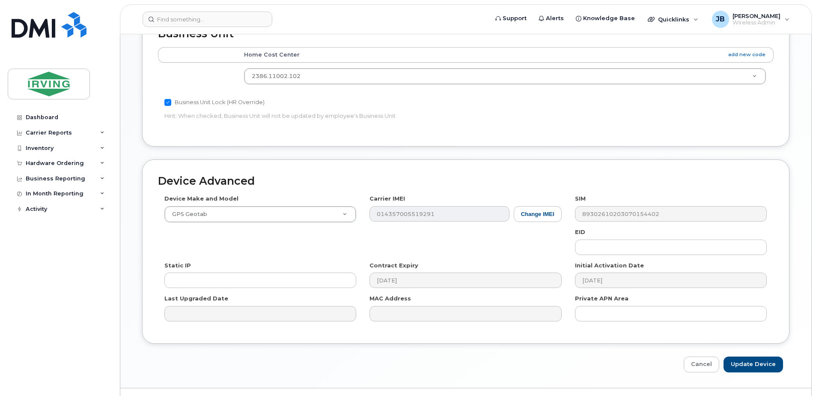
scroll to position [390, 0]
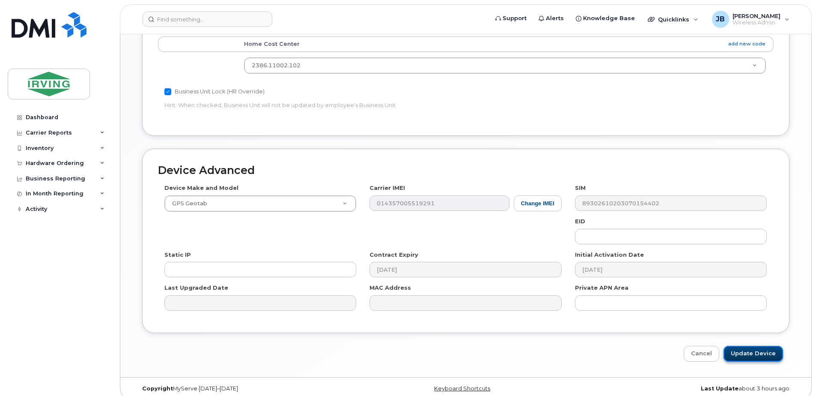
click at [757, 346] on input "Update Device" at bounding box center [754, 354] width 60 height 16
type input "Update Device"
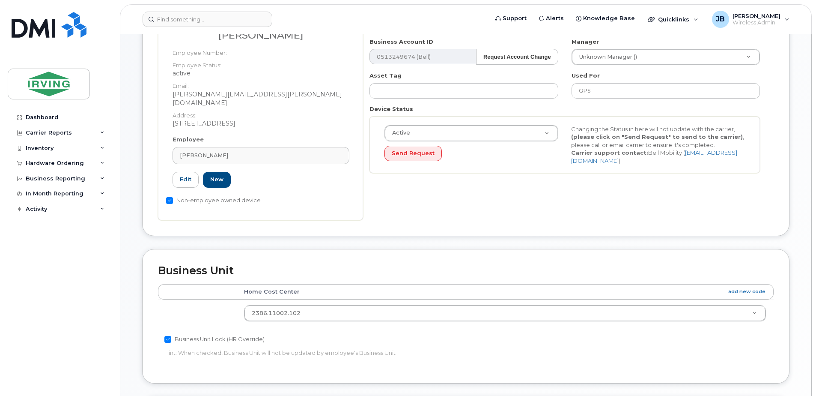
scroll to position [133, 0]
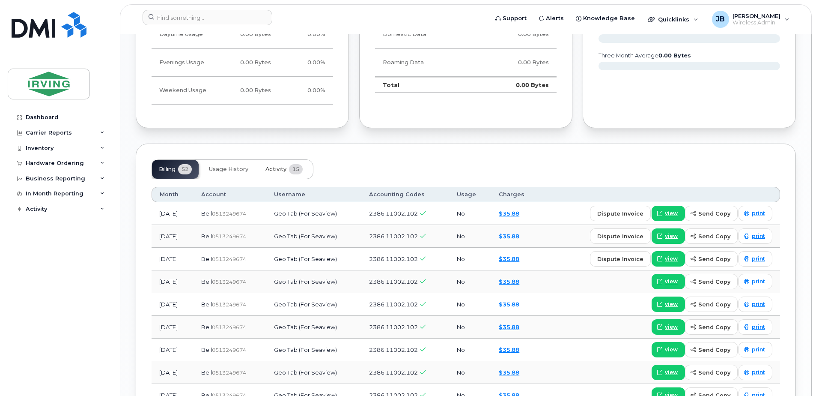
click at [280, 166] on span "Activity" at bounding box center [276, 169] width 21 height 7
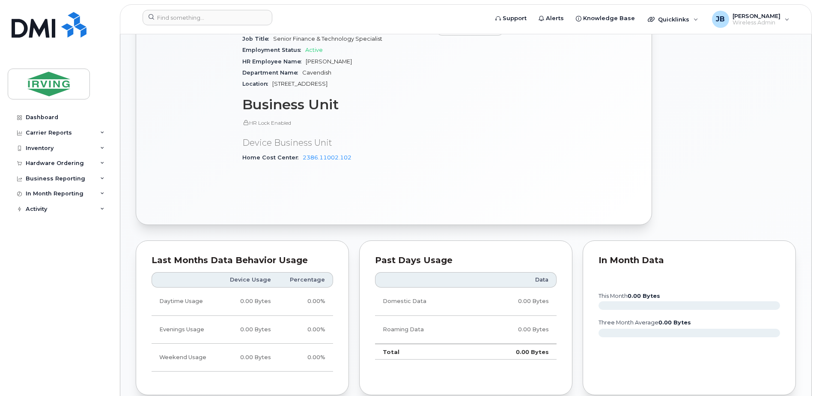
scroll to position [299, 0]
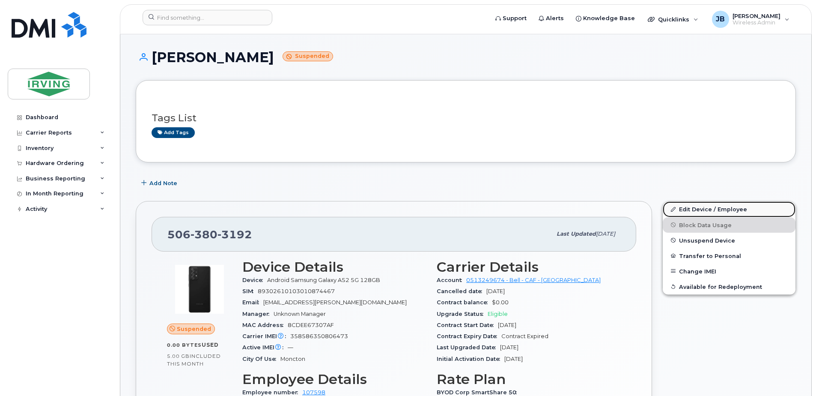
click at [714, 207] on link "Edit Device / Employee" at bounding box center [729, 208] width 133 height 15
click at [703, 239] on span "Unsuspend Device" at bounding box center [707, 240] width 56 height 6
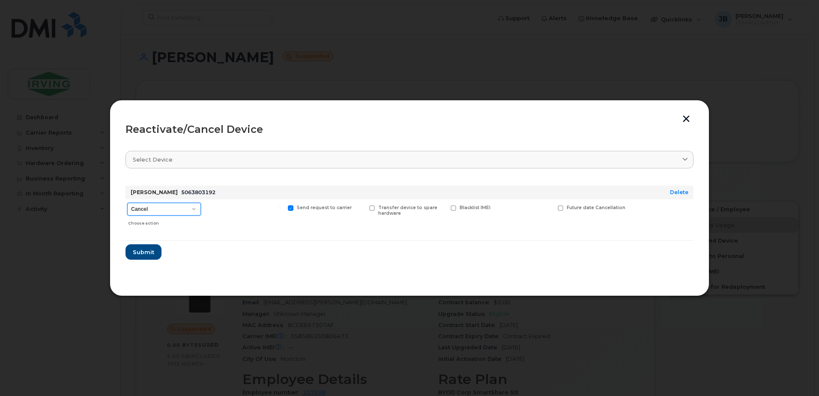
click at [195, 209] on select "Cancel Suspend - Extend Suspension Reactivate" at bounding box center [164, 209] width 74 height 13
select select "[object Object]"
click at [127, 203] on select "Cancel Suspend - Extend Suspension Reactivate" at bounding box center [164, 209] width 74 height 13
click at [509, 209] on span at bounding box center [507, 208] width 6 height 6
click at [498, 209] on input "New Username" at bounding box center [496, 207] width 4 height 4
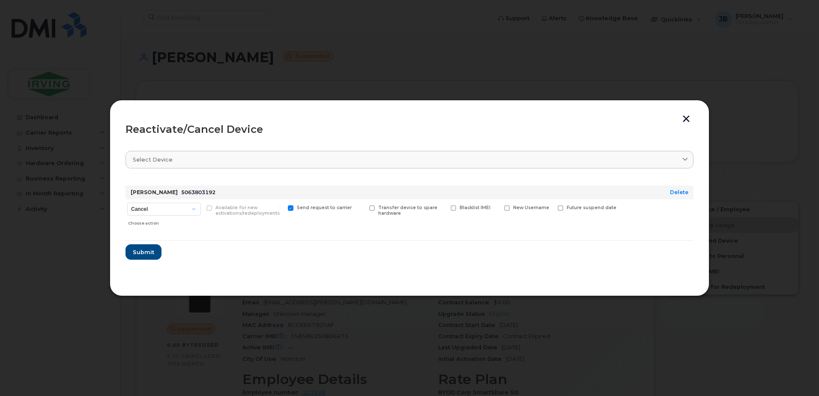
checkbox input "true"
click at [512, 221] on input "text" at bounding box center [528, 220] width 48 height 15
type input "Rike Fatuga"
click at [146, 256] on span "Submit" at bounding box center [142, 255] width 21 height 8
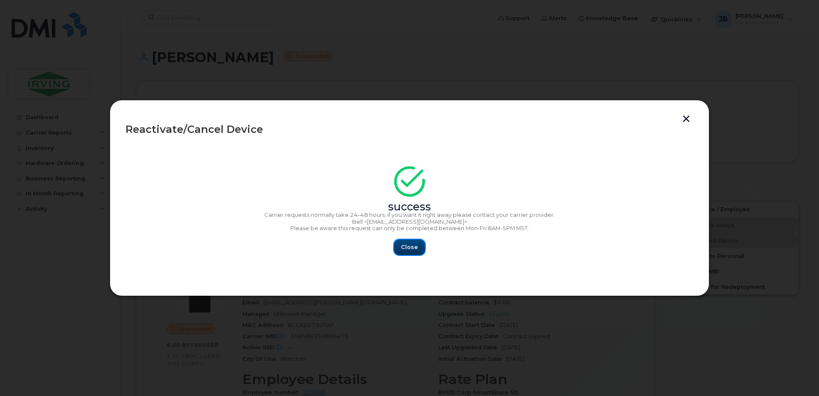
click at [411, 246] on span "Close" at bounding box center [409, 247] width 17 height 8
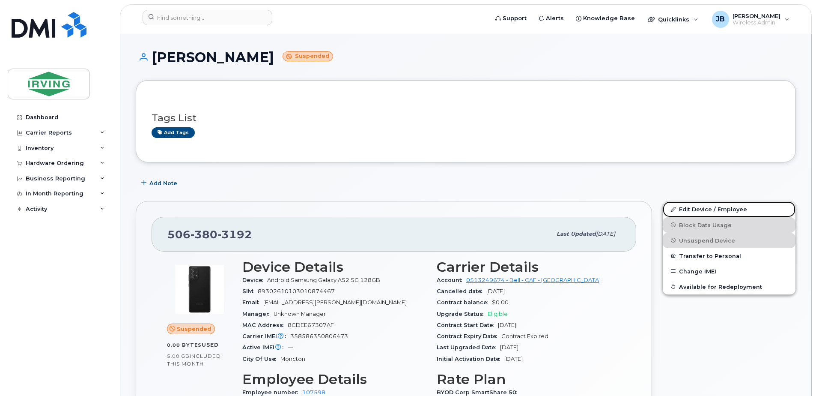
drag, startPoint x: 701, startPoint y: 209, endPoint x: 302, endPoint y: 225, distance: 399.1
click at [701, 209] on link "Edit Device / Employee" at bounding box center [729, 208] width 133 height 15
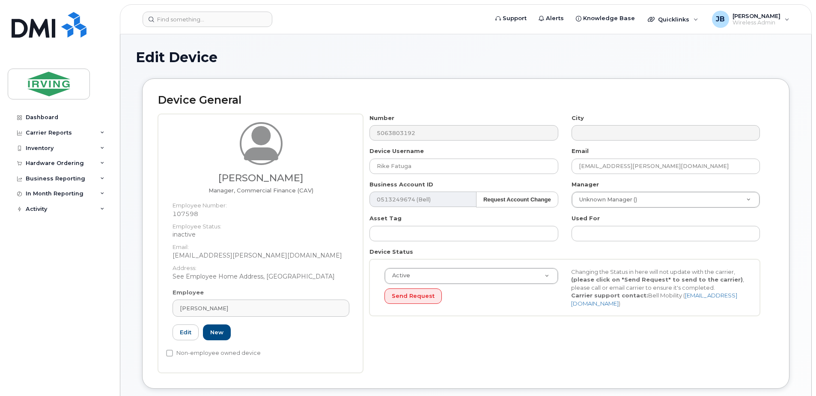
drag, startPoint x: 237, startPoint y: 305, endPoint x: 172, endPoint y: 305, distance: 65.5
click at [172, 305] on div "Employee [PERSON_NAME] Type first three symbols or more 107598 Edit New" at bounding box center [261, 318] width 190 height 60
click at [239, 306] on div "[PERSON_NAME]" at bounding box center [261, 308] width 162 height 8
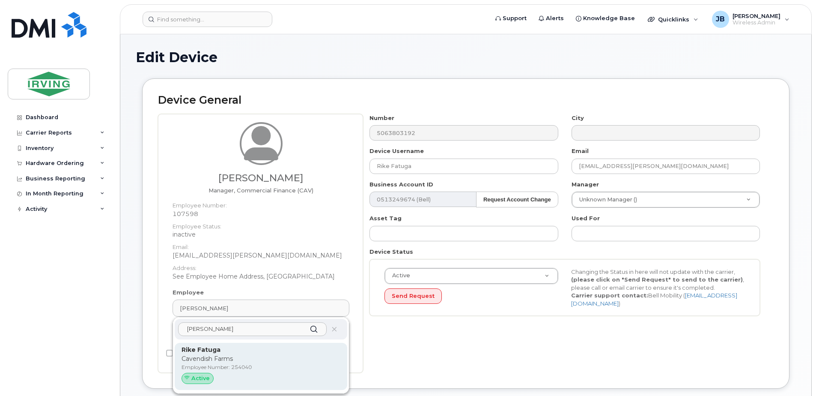
type input "[PERSON_NAME]"
click at [206, 357] on p "Cavendish Farms" at bounding box center [261, 358] width 159 height 9
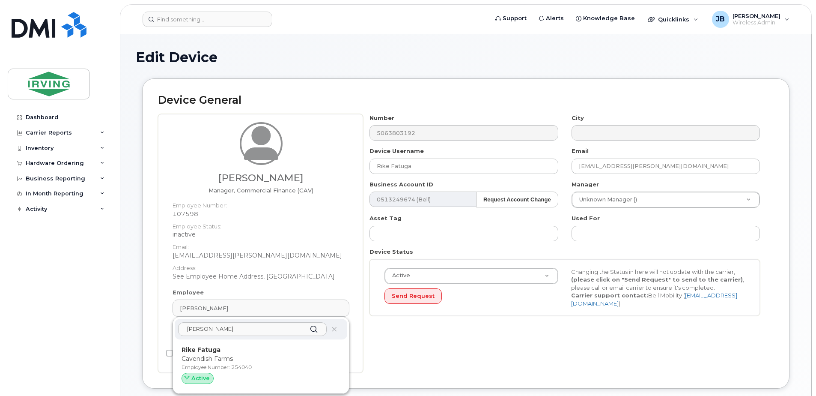
type input "254040"
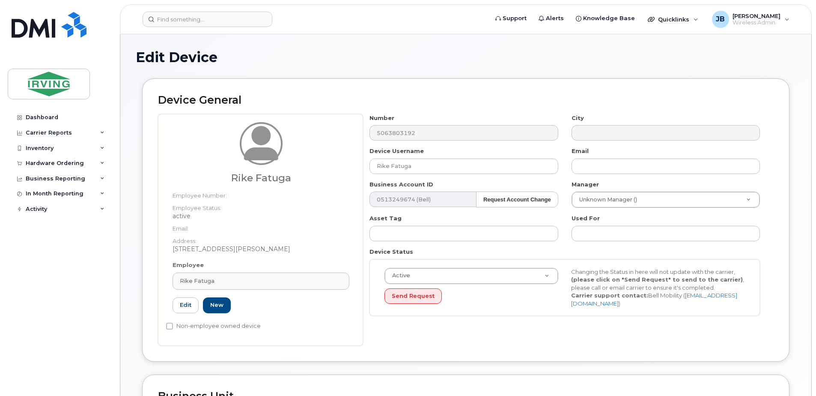
click at [745, 329] on div "Number 5063803192 City Device Username [PERSON_NAME] Email Business Account ID …" at bounding box center [568, 230] width 411 height 232
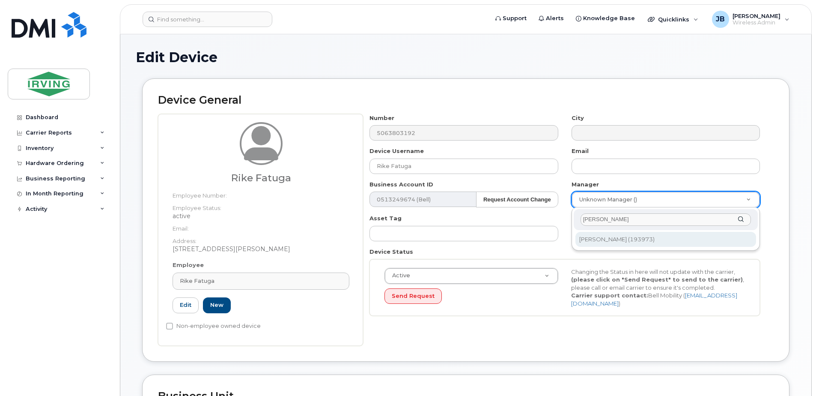
type input "[PERSON_NAME]"
type input "1494215"
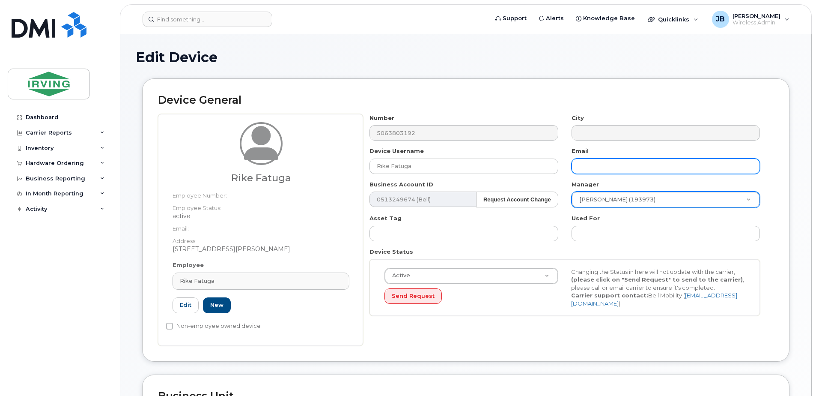
click at [601, 166] on input "text" at bounding box center [666, 165] width 188 height 15
paste input "[EMAIL_ADDRESS][PERSON_NAME][DOMAIN_NAME]"
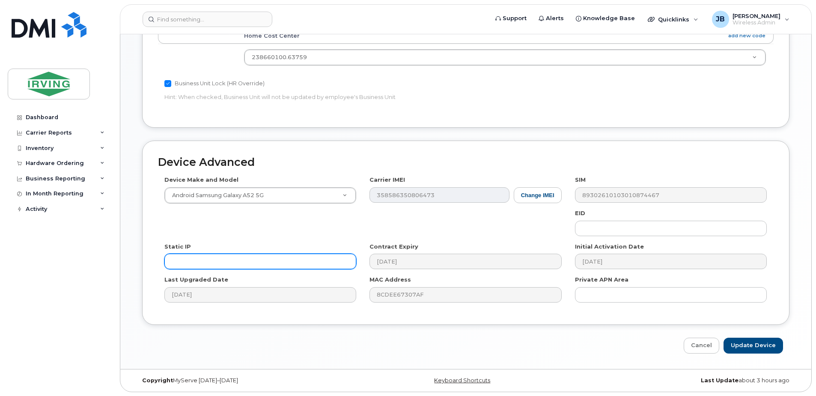
scroll to position [382, 0]
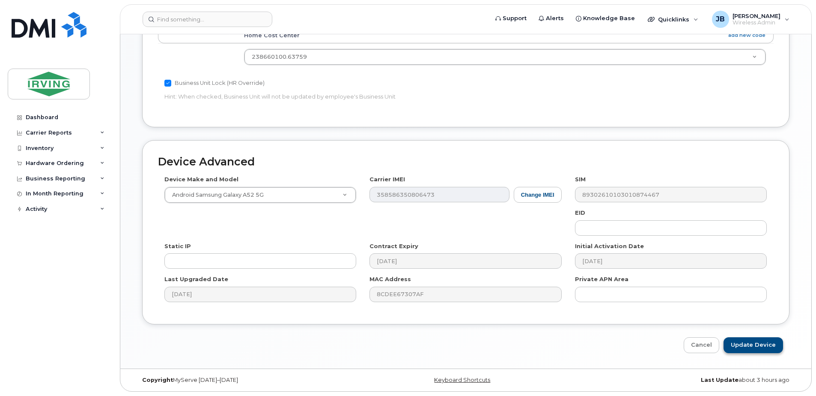
type input "[EMAIL_ADDRESS][PERSON_NAME][DOMAIN_NAME]"
click at [757, 346] on input "Update Device" at bounding box center [754, 345] width 60 height 16
type input "Saving..."
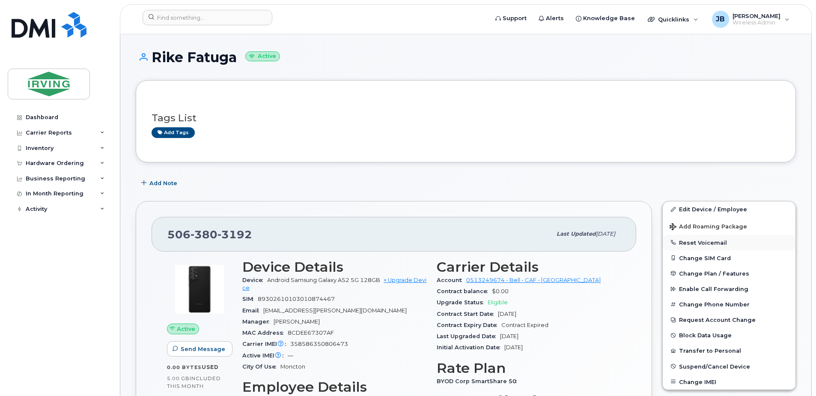
click at [705, 243] on button "Reset Voicemail" at bounding box center [729, 242] width 133 height 15
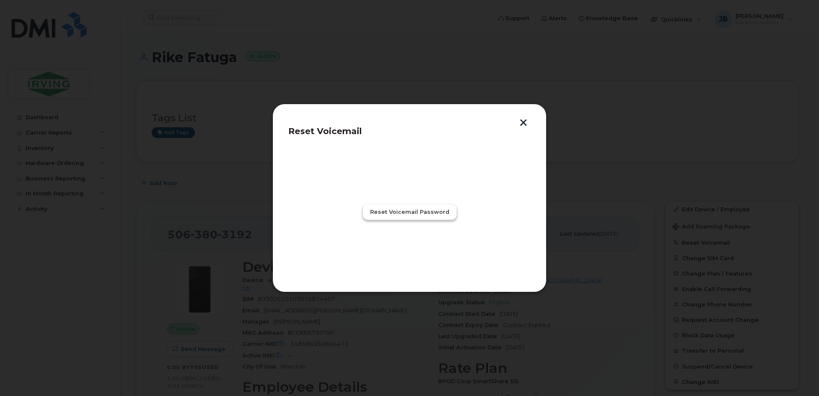
click at [418, 214] on span "Reset Voicemail Password" at bounding box center [409, 212] width 79 height 8
click at [412, 248] on span "Close" at bounding box center [409, 249] width 17 height 8
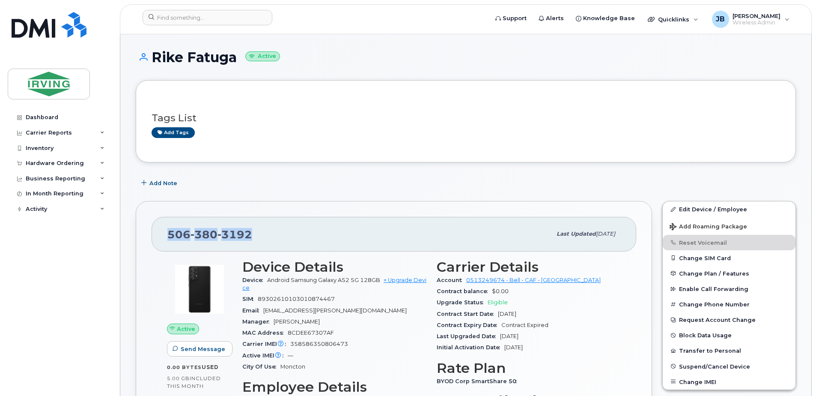
drag, startPoint x: 257, startPoint y: 234, endPoint x: 168, endPoint y: 235, distance: 88.7
click at [168, 235] on div "506 380 3192" at bounding box center [359, 234] width 384 height 18
